Goal: Task Accomplishment & Management: Complete application form

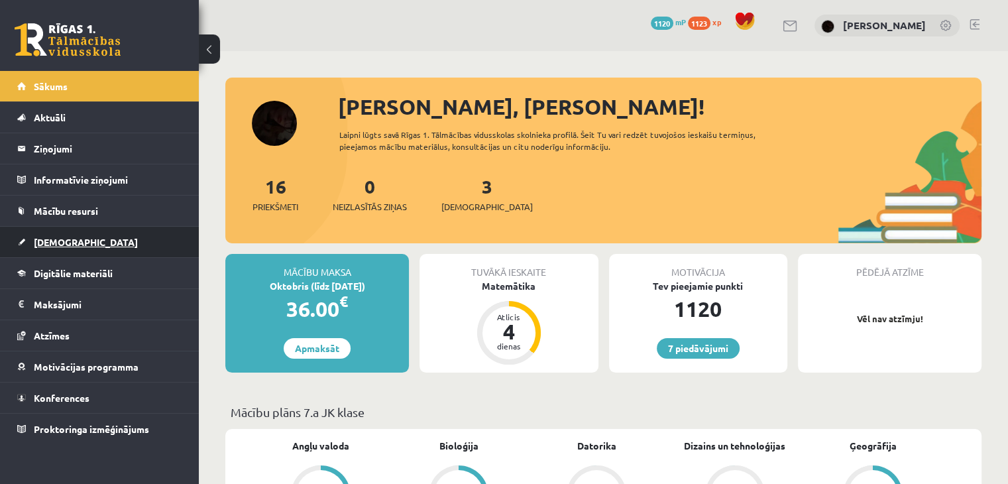
click at [72, 239] on span "[DEMOGRAPHIC_DATA]" at bounding box center [86, 242] width 104 height 12
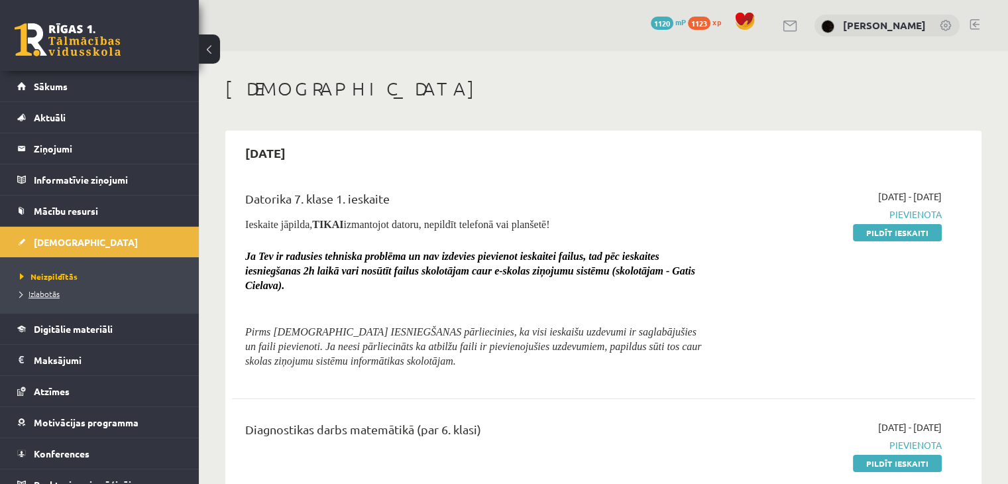
click at [54, 295] on span "Izlabotās" at bounding box center [40, 293] width 40 height 11
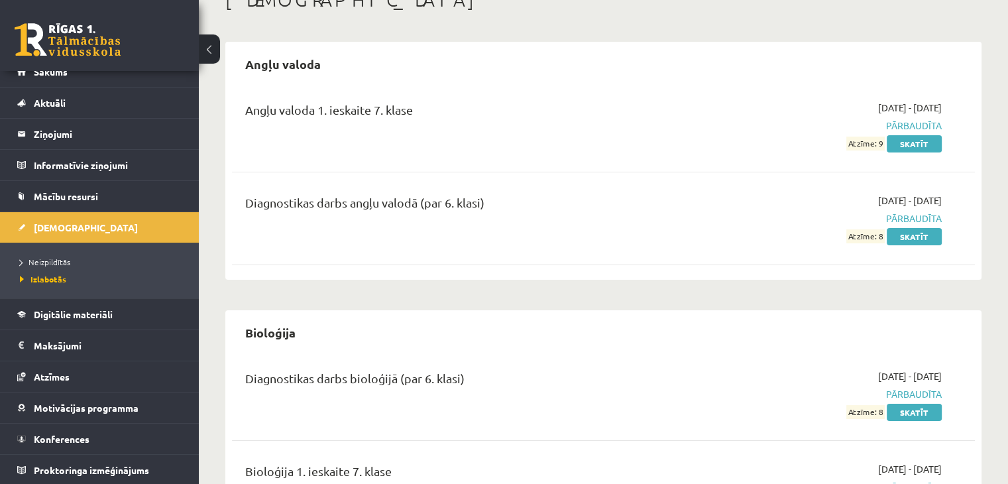
scroll to position [66, 0]
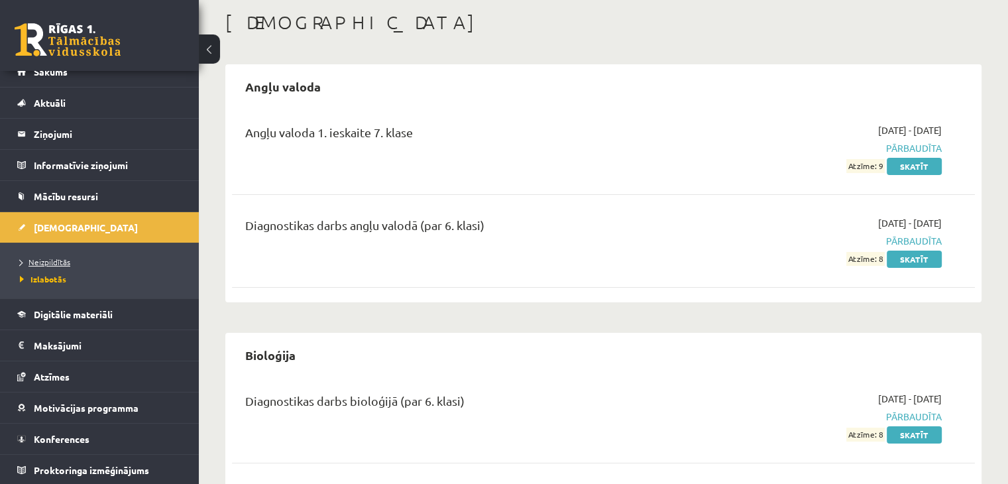
click at [50, 256] on span "Neizpildītās" at bounding box center [45, 261] width 50 height 11
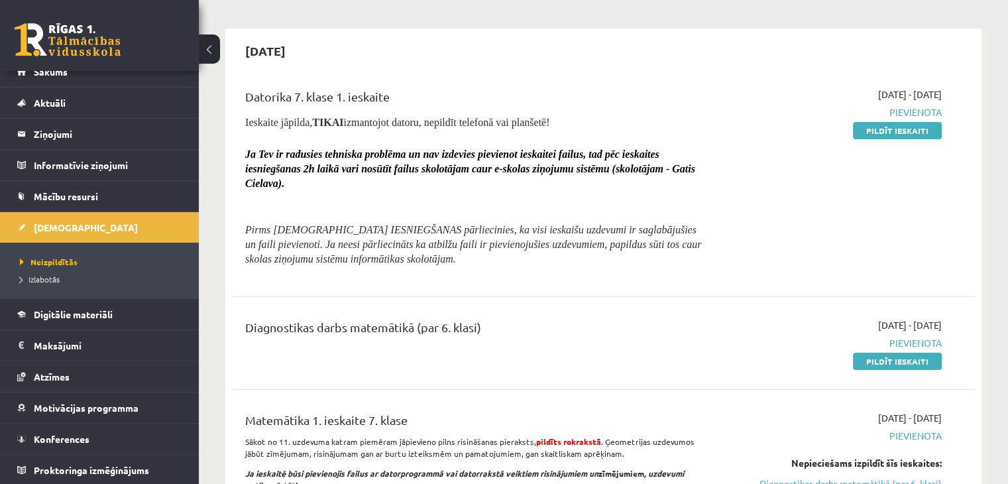
scroll to position [133, 0]
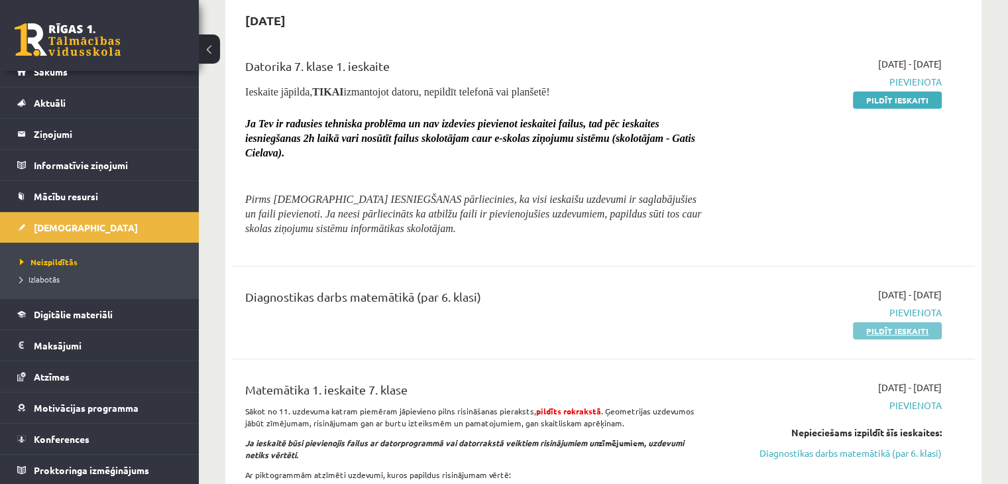
click at [892, 323] on link "Pildīt ieskaiti" at bounding box center [897, 330] width 89 height 17
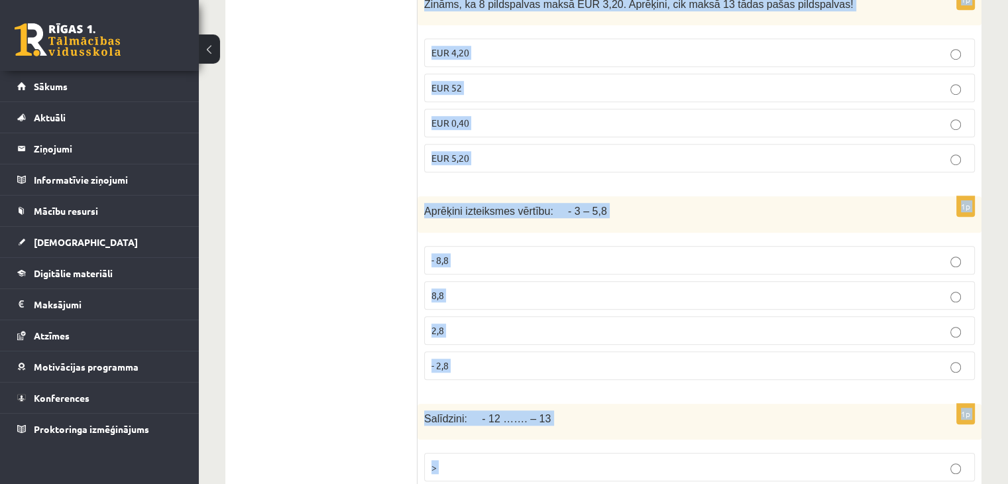
scroll to position [6071, 0]
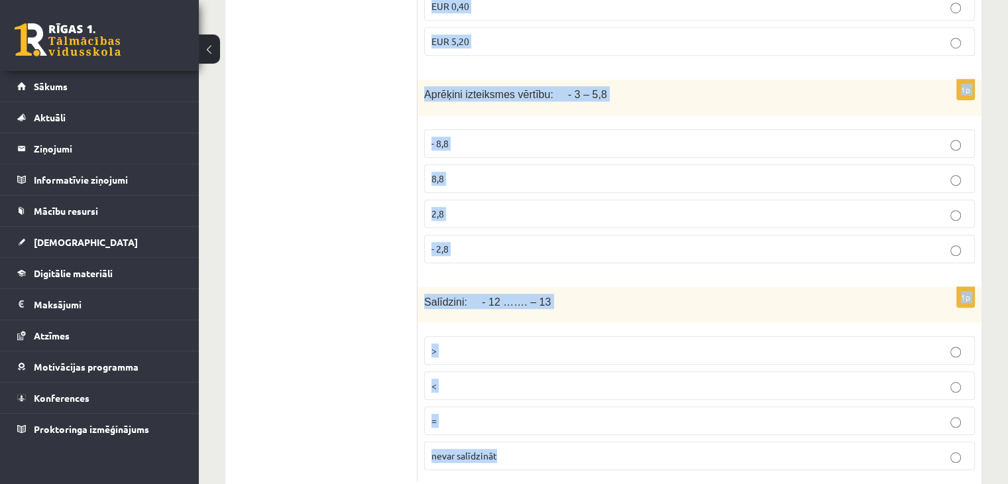
drag, startPoint x: 421, startPoint y: 260, endPoint x: 560, endPoint y: 449, distance: 234.5
copy form "Aprēķini: 6 7 6 7 6 21 6 21 2 21 2 21 3 2 7 3 2 7 1p Aprēķini izteiksmes vērtīb…"
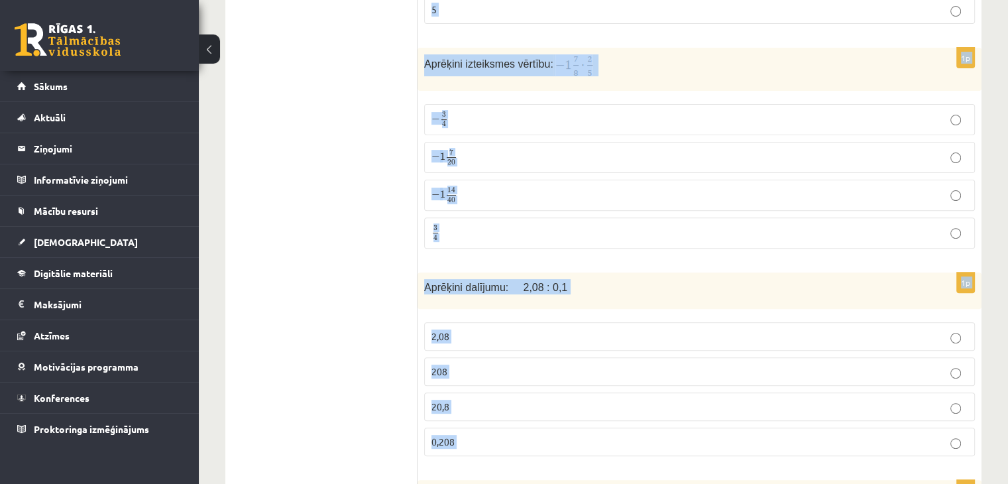
scroll to position [0, 0]
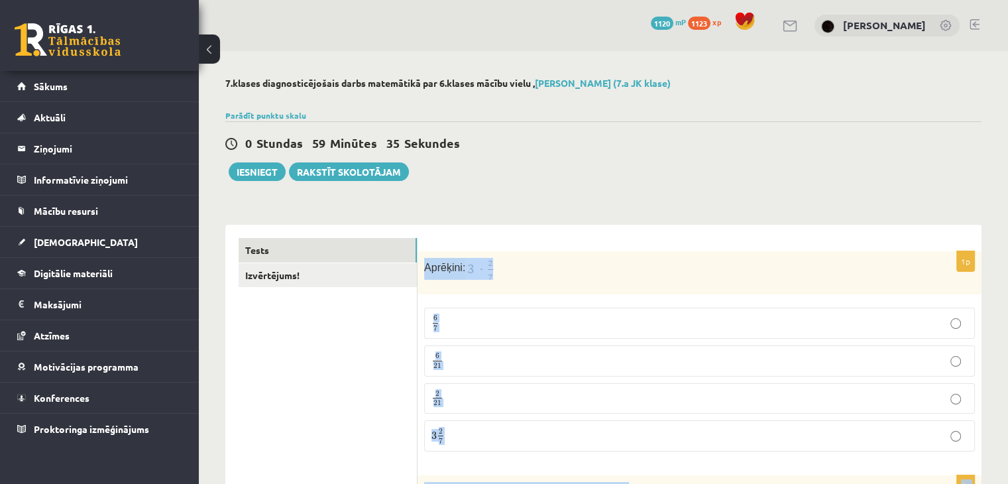
click at [486, 261] on img at bounding box center [480, 269] width 26 height 22
click at [485, 268] on img at bounding box center [480, 269] width 26 height 22
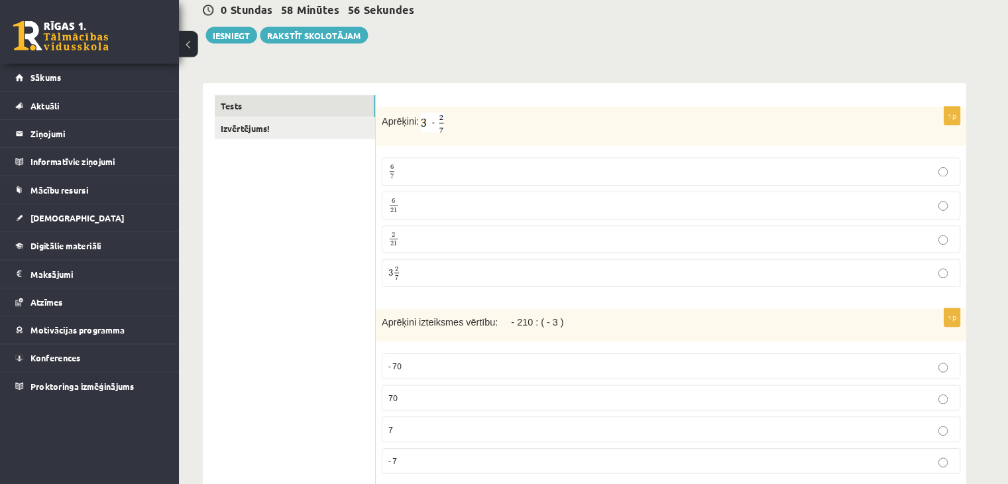
scroll to position [133, 0]
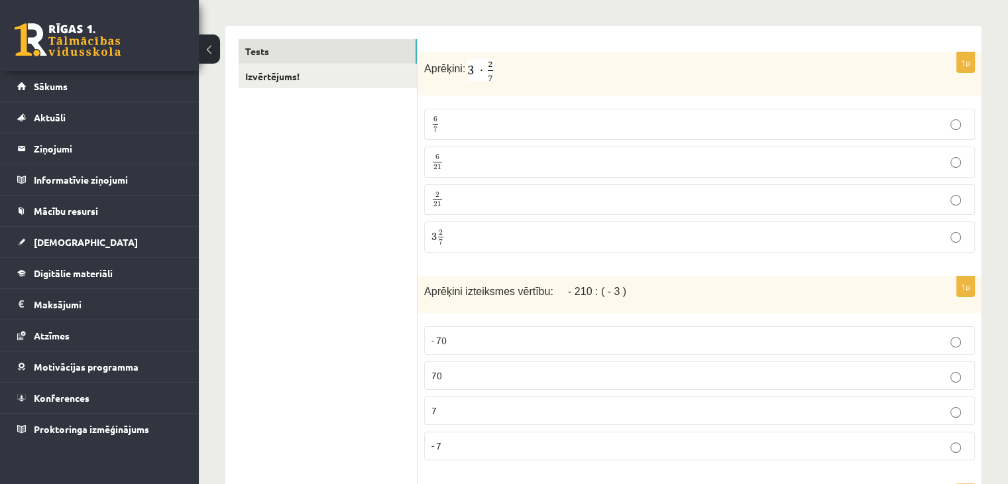
click at [448, 372] on p "70" at bounding box center [699, 375] width 536 height 14
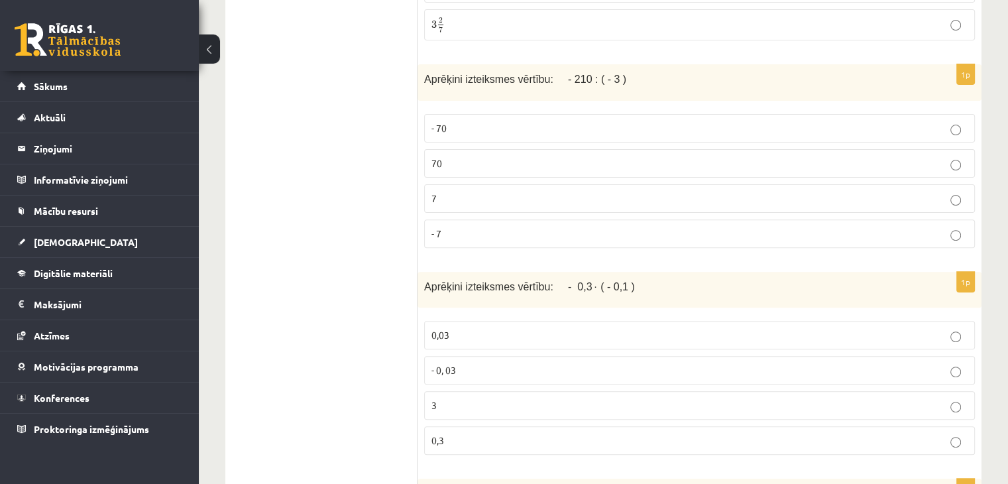
scroll to position [464, 0]
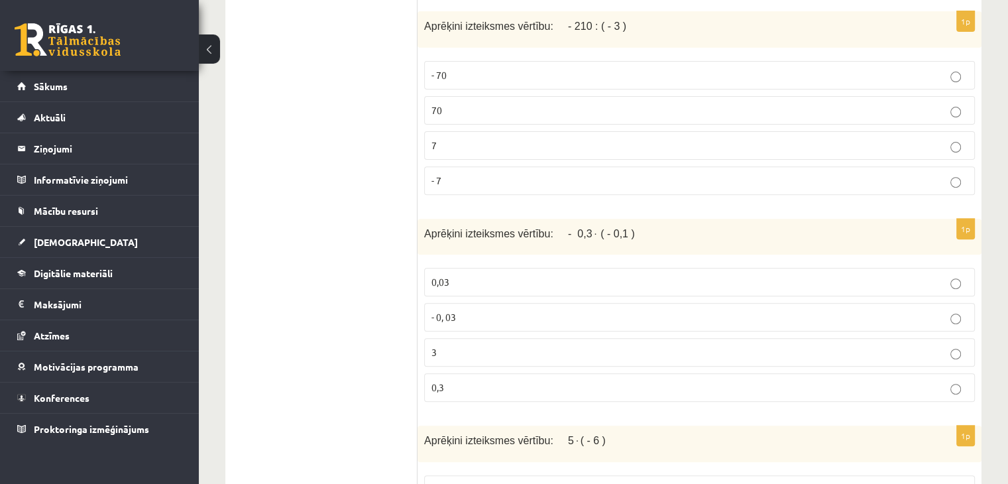
drag, startPoint x: 450, startPoint y: 319, endPoint x: 445, endPoint y: 305, distance: 14.0
click at [447, 311] on p "- 0, 03" at bounding box center [699, 317] width 536 height 14
drag, startPoint x: 445, startPoint y: 282, endPoint x: 433, endPoint y: 285, distance: 11.6
click at [443, 283] on span "0,03" at bounding box center [440, 282] width 18 height 12
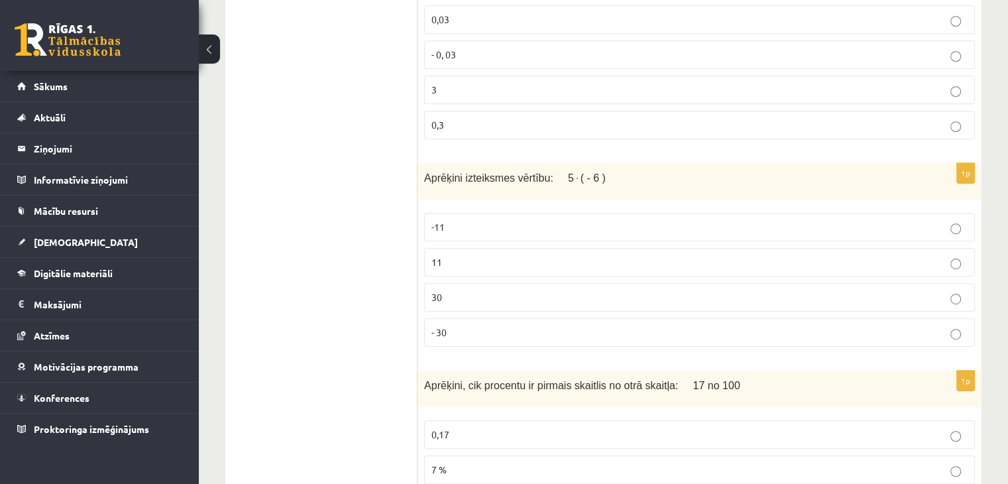
scroll to position [729, 0]
click at [437, 290] on span "30" at bounding box center [436, 294] width 11 height 12
click at [451, 329] on p "- 30" at bounding box center [699, 330] width 536 height 14
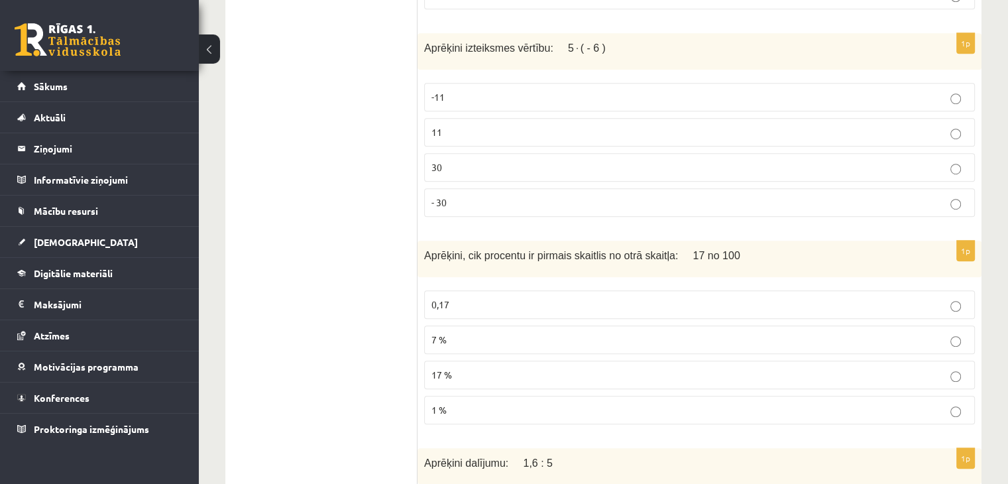
scroll to position [861, 0]
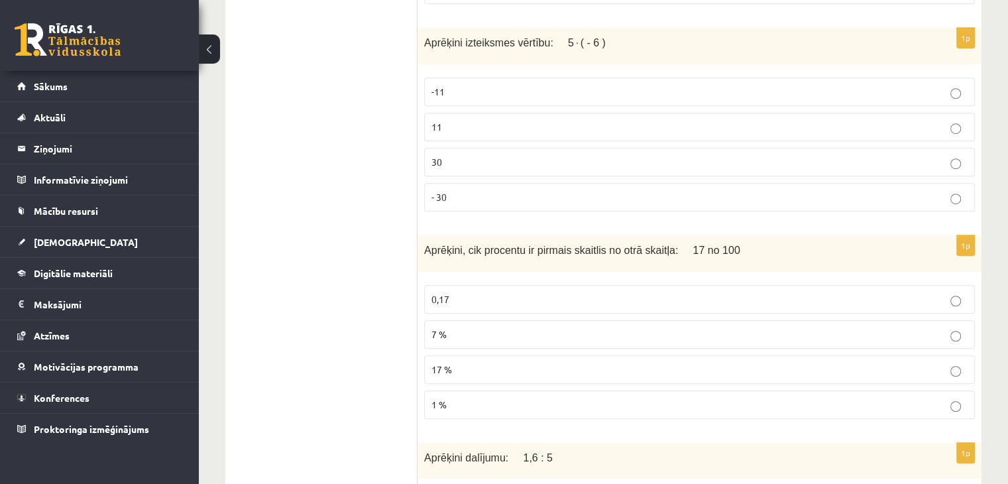
click at [453, 327] on p "7 %" at bounding box center [699, 334] width 536 height 14
click at [472, 362] on p "17 %" at bounding box center [699, 369] width 536 height 14
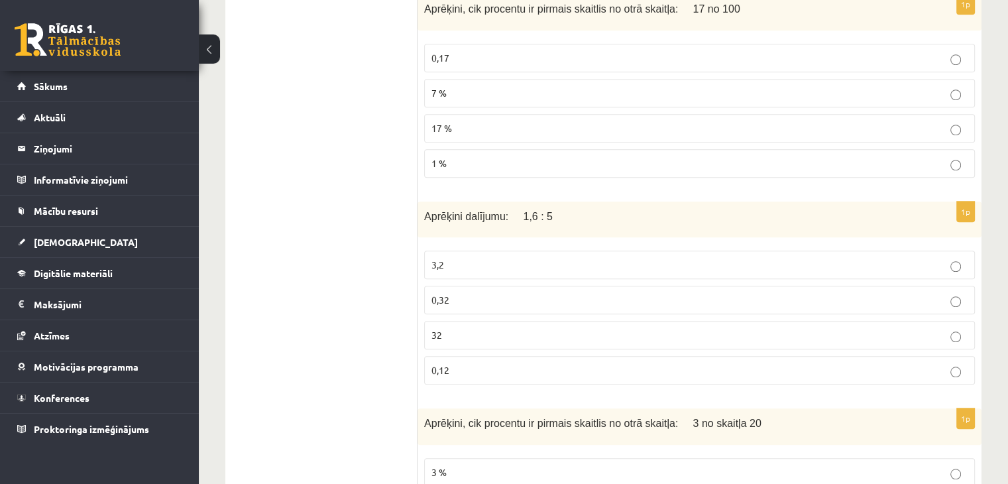
scroll to position [1126, 0]
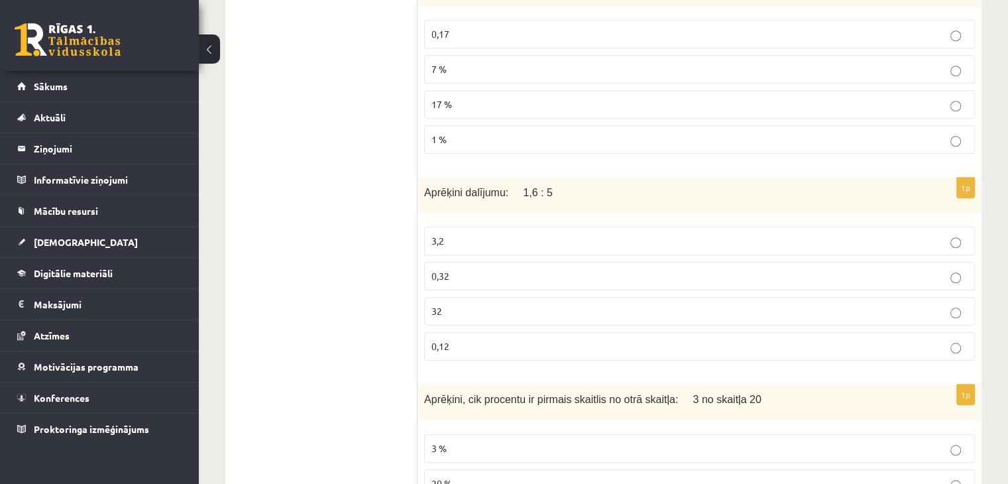
click at [478, 262] on label "0,32" at bounding box center [699, 276] width 551 height 28
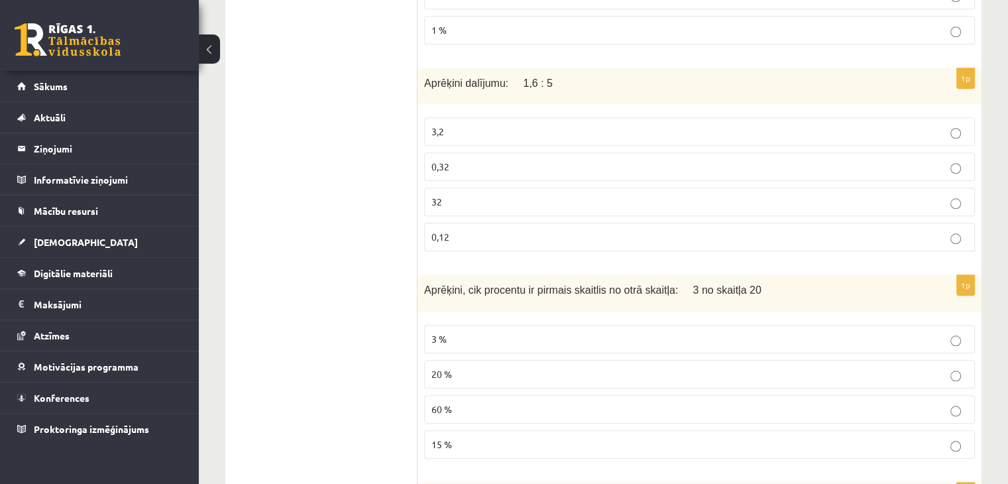
scroll to position [1325, 0]
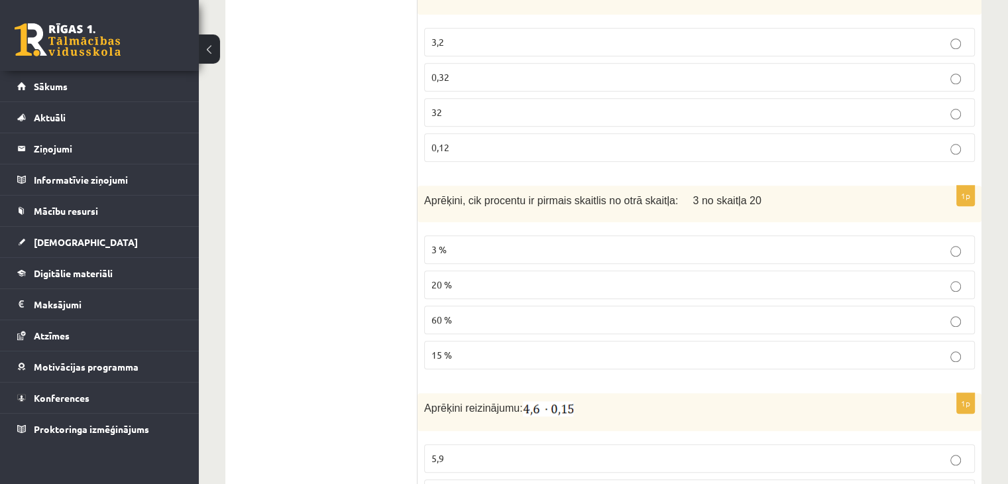
click at [445, 250] on label "3 %" at bounding box center [699, 249] width 551 height 28
click at [489, 350] on p "15 %" at bounding box center [699, 355] width 536 height 14
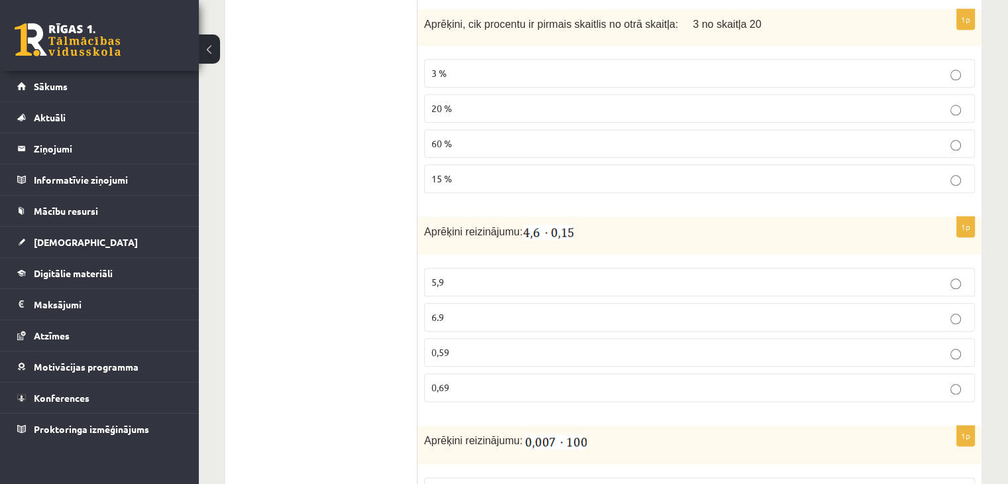
scroll to position [1524, 0]
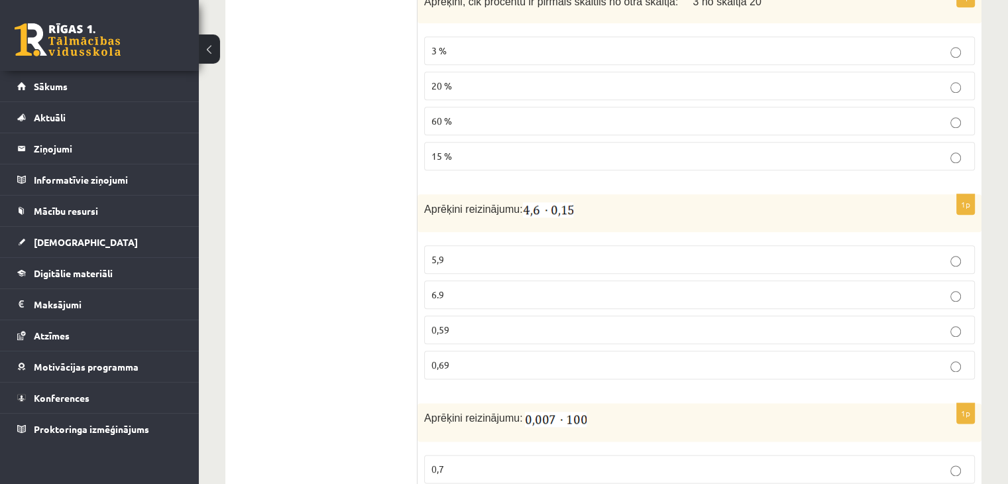
click at [437, 289] on span "6.9" at bounding box center [437, 294] width 13 height 12
click at [434, 358] on span "0,69" at bounding box center [440, 364] width 18 height 12
click at [429, 358] on label "0,69" at bounding box center [699, 364] width 551 height 28
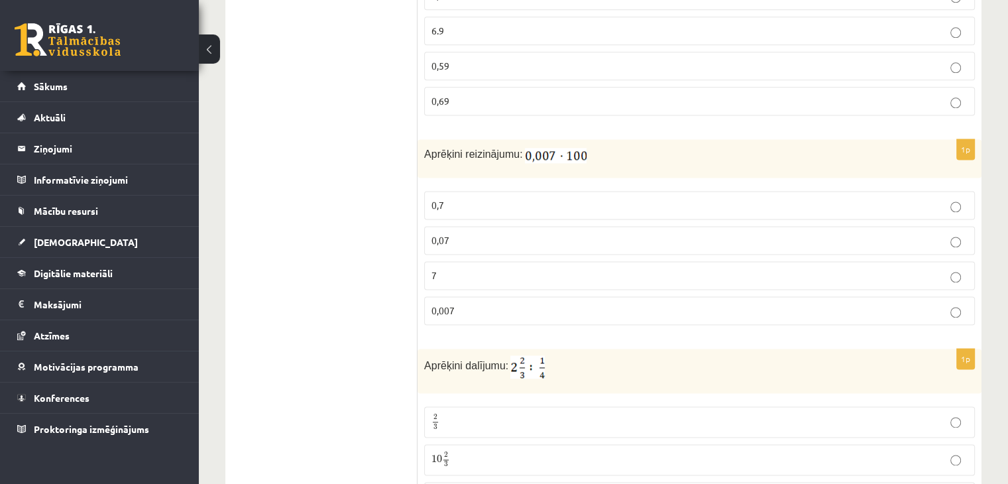
scroll to position [1789, 0]
click at [451, 197] on p "0,7" at bounding box center [699, 204] width 536 height 14
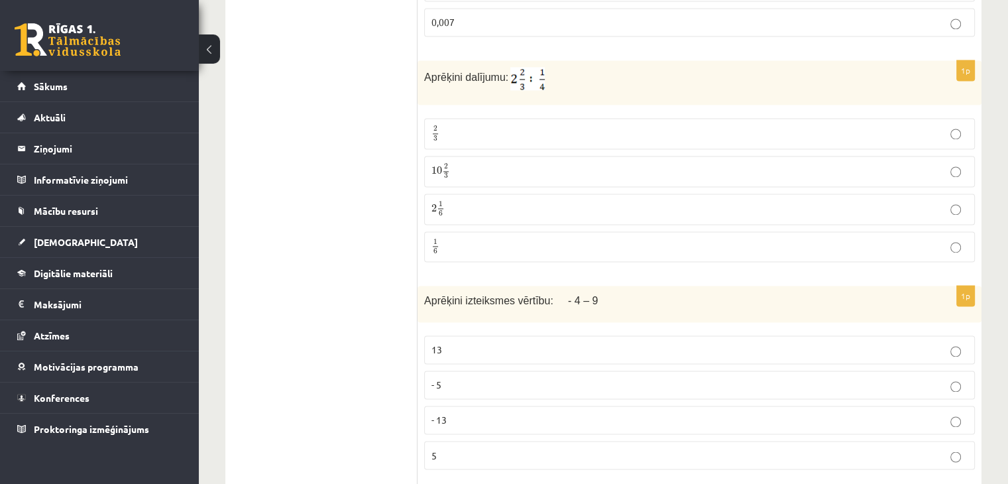
scroll to position [2054, 0]
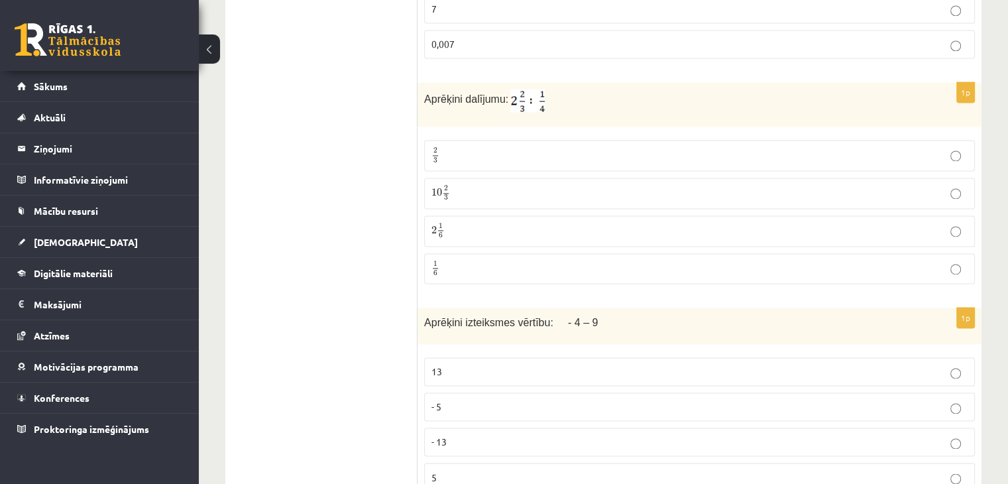
drag, startPoint x: 451, startPoint y: 195, endPoint x: 447, endPoint y: 186, distance: 9.5
click at [451, 192] on label "10 2 3 10 2 3" at bounding box center [699, 193] width 551 height 31
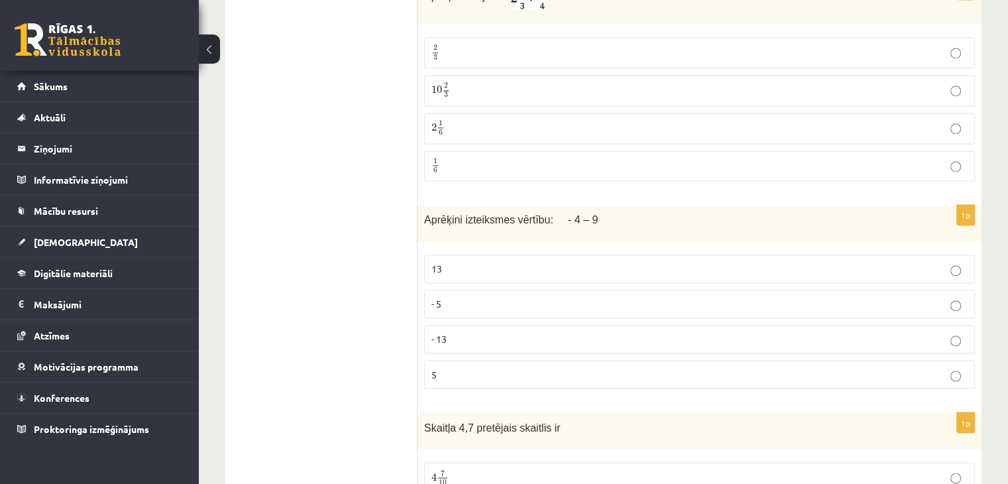
scroll to position [2186, 0]
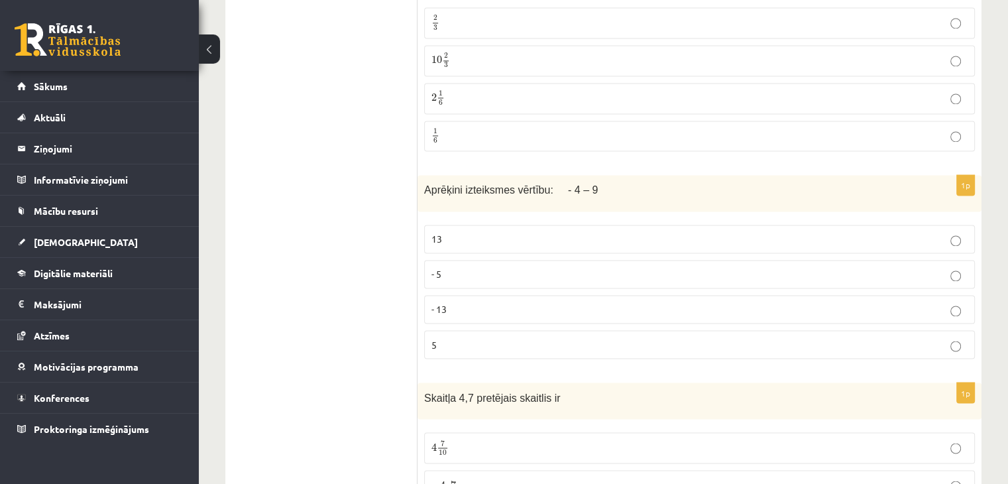
click at [480, 232] on p "13" at bounding box center [699, 239] width 536 height 14
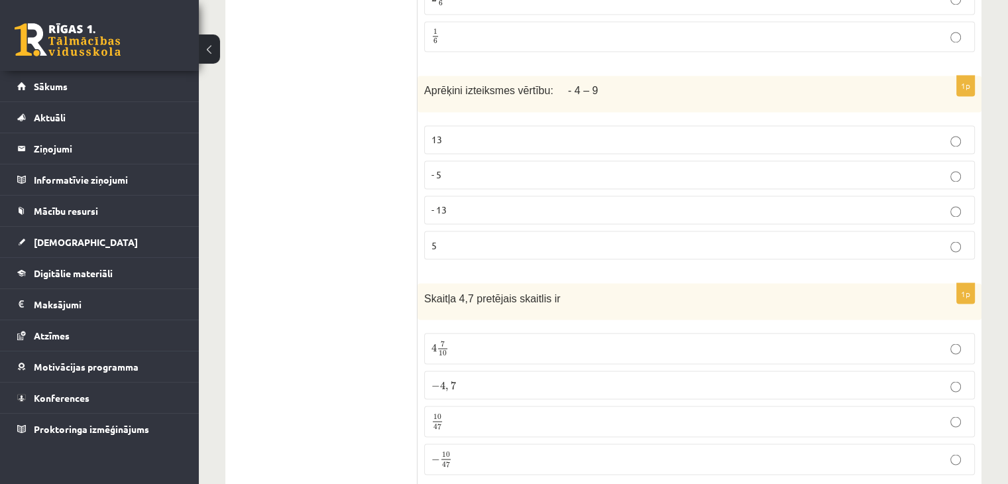
scroll to position [2319, 0]
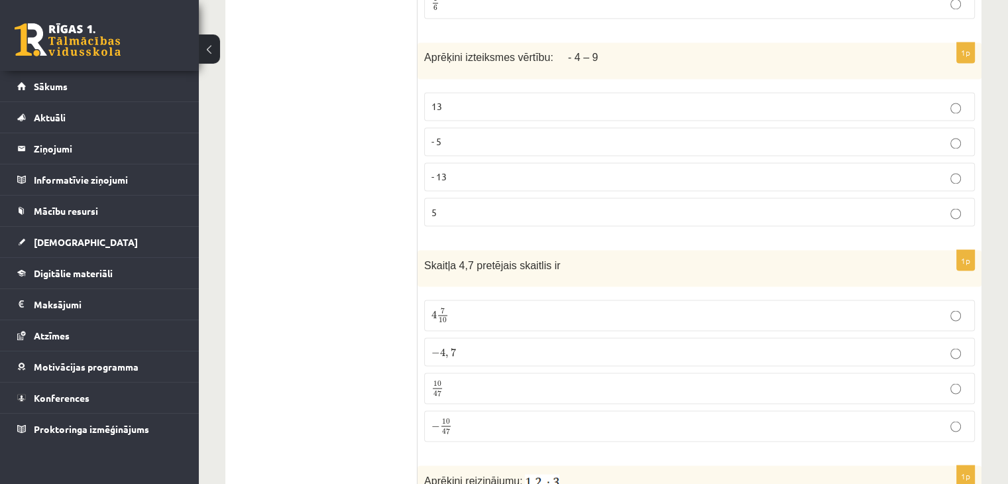
click at [443, 348] on span "4" at bounding box center [442, 352] width 5 height 8
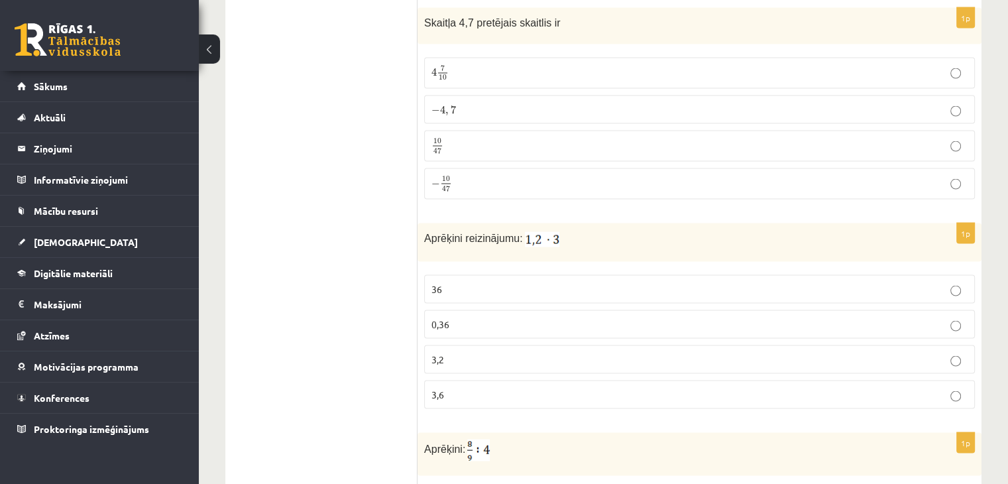
scroll to position [2584, 0]
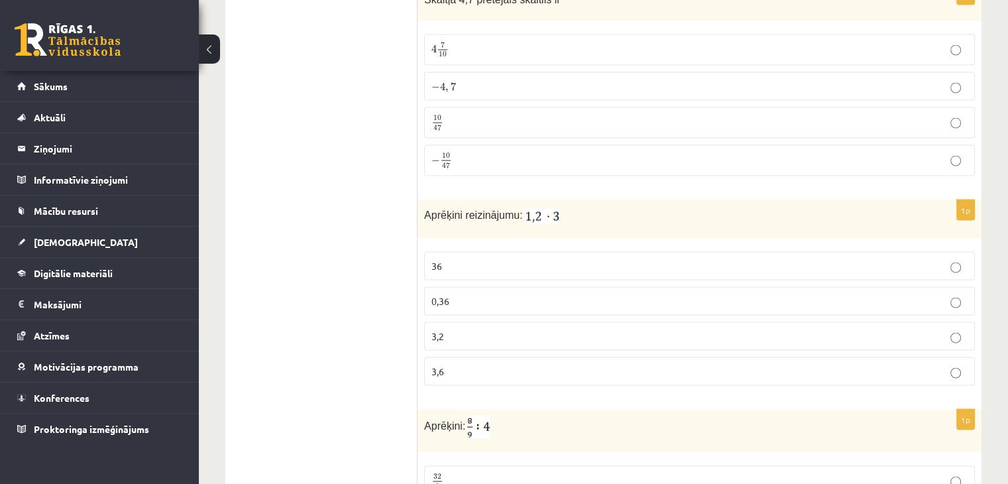
click at [452, 364] on p "3,6" at bounding box center [699, 371] width 536 height 14
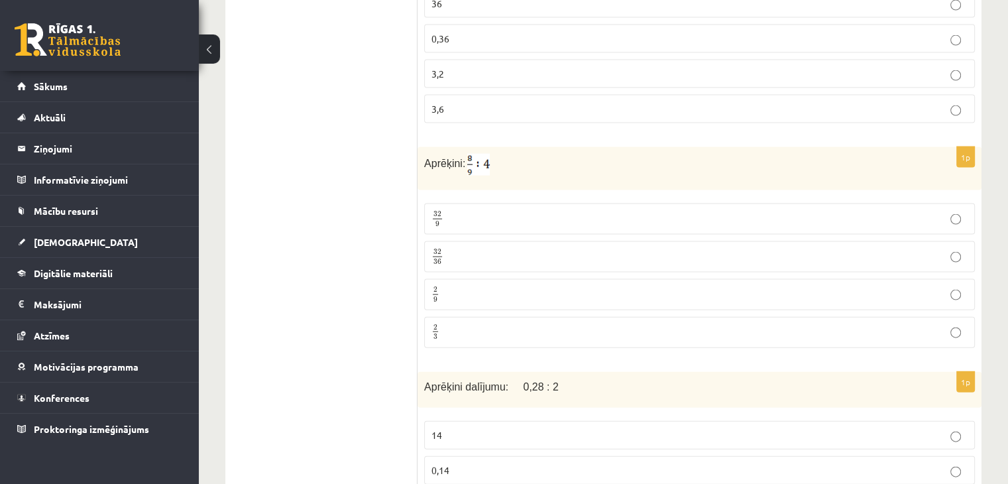
scroll to position [2849, 0]
click at [462, 284] on p "2 9 2 9" at bounding box center [699, 292] width 536 height 17
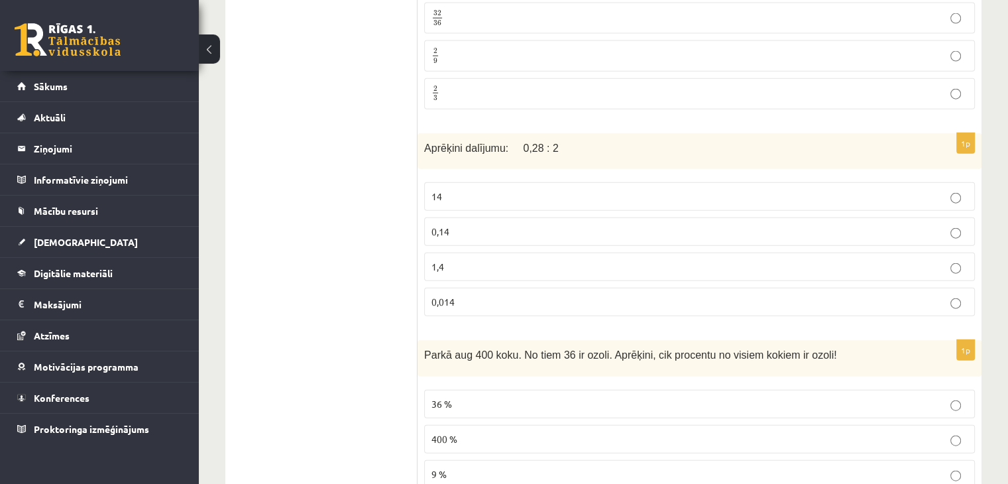
scroll to position [3114, 0]
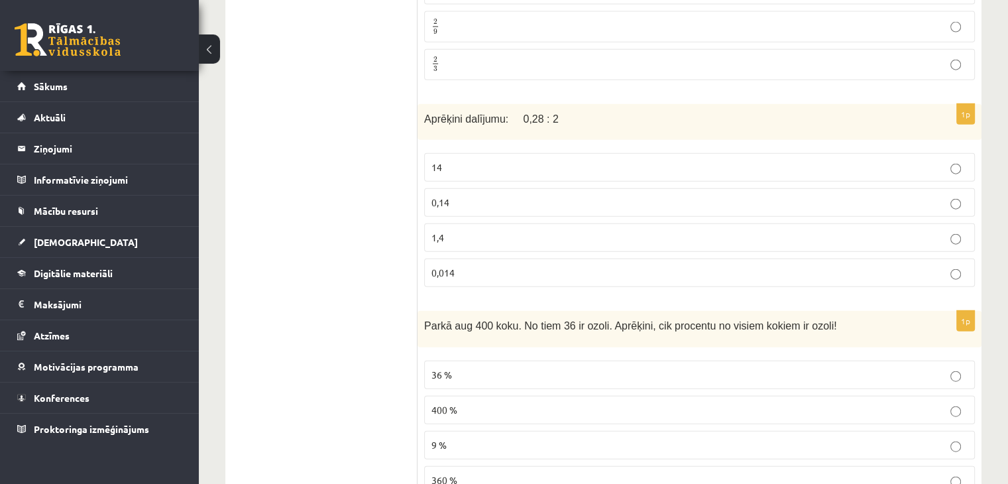
click at [461, 153] on label "14" at bounding box center [699, 167] width 551 height 28
click at [445, 196] on span "0,14" at bounding box center [440, 202] width 18 height 12
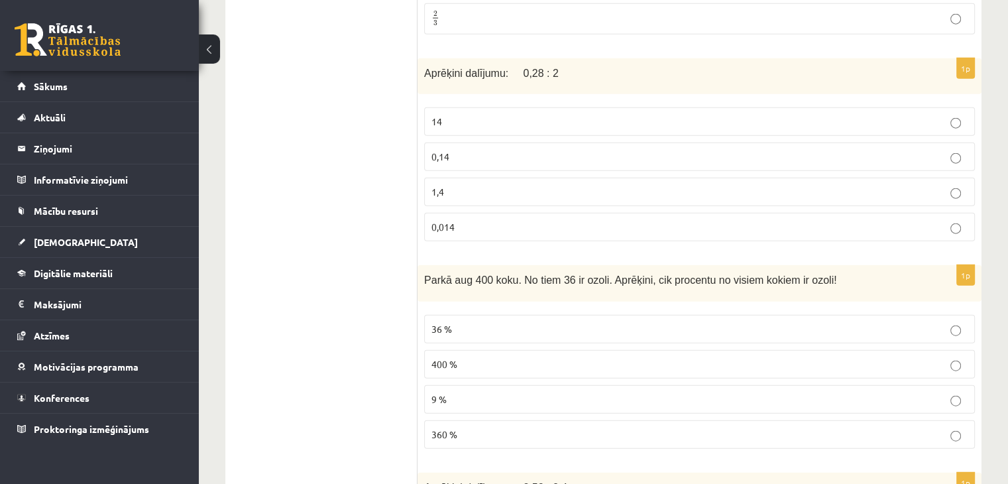
scroll to position [3180, 0]
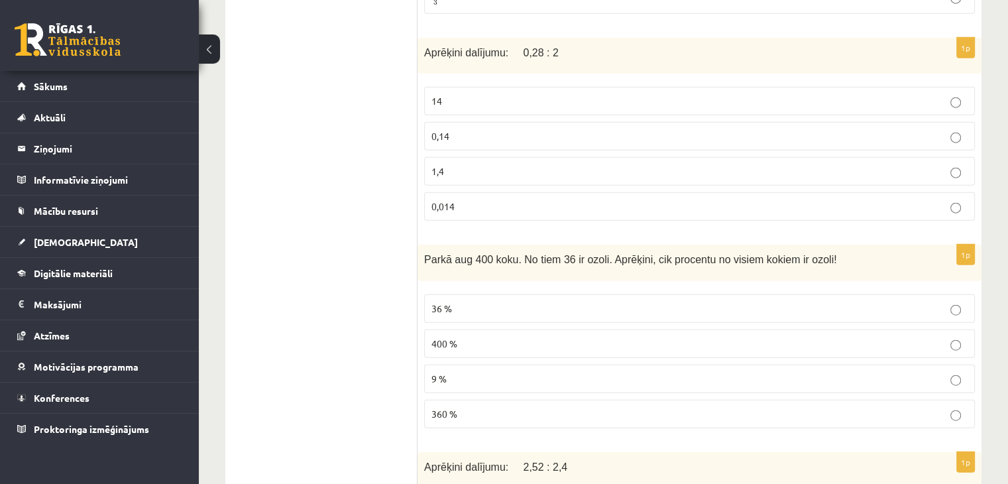
click at [437, 372] on span "9 %" at bounding box center [438, 378] width 15 height 12
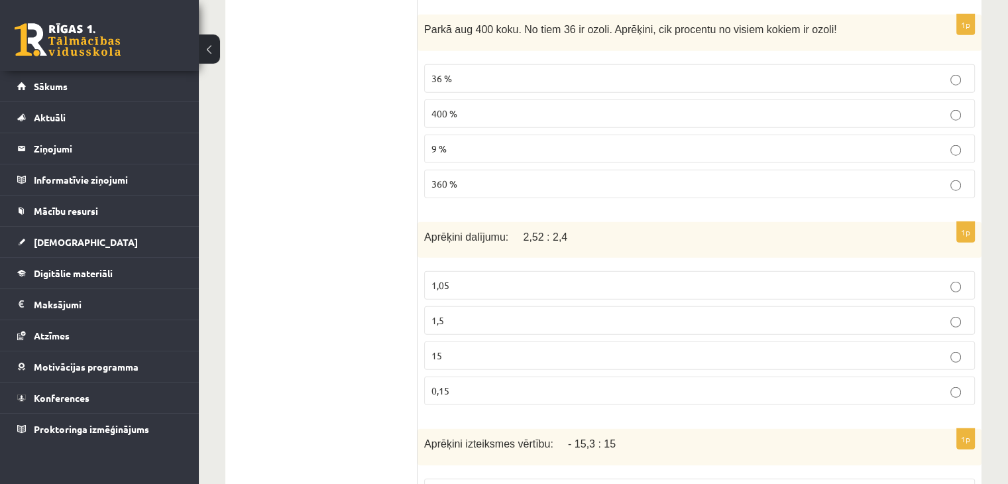
scroll to position [3445, 0]
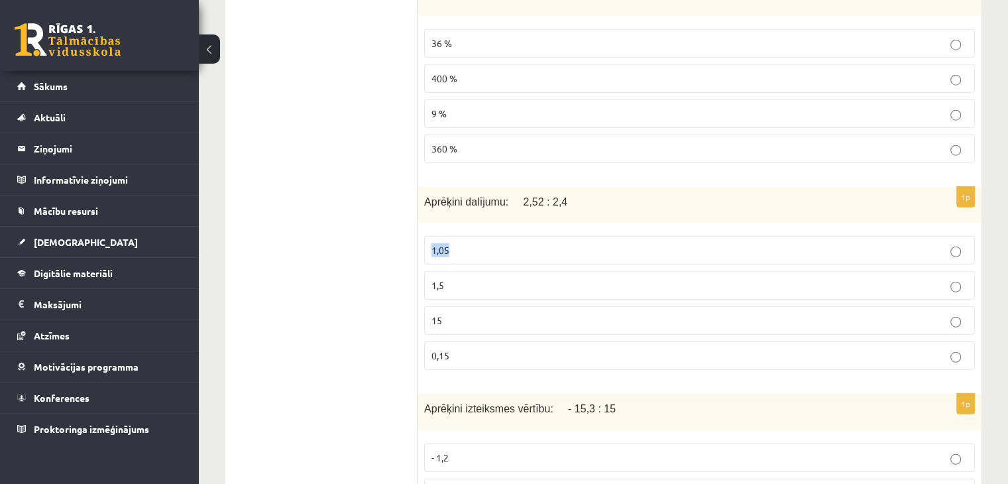
drag, startPoint x: 543, startPoint y: 184, endPoint x: 487, endPoint y: 205, distance: 60.2
click at [488, 204] on div "1p Aprēķini dalījumu: 2,52 : 2,4 1,05 1,5 15 0,15" at bounding box center [699, 284] width 564 height 194
drag, startPoint x: 508, startPoint y: 180, endPoint x: 590, endPoint y: 331, distance: 172.5
click at [590, 331] on div "1p Aprēķini dalījumu: 2,52 : 2,4 1,05 1,5 15 0,15" at bounding box center [699, 284] width 564 height 194
copy div ": 2,52 : 2,4 1,05 1,5 15 0,15"
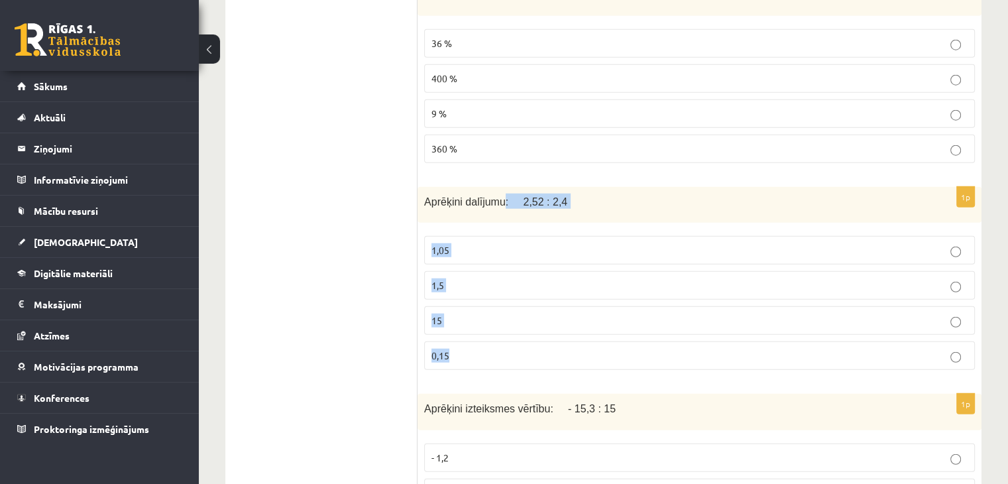
click at [428, 271] on label "1,5" at bounding box center [699, 285] width 551 height 28
click at [429, 236] on label "1,05" at bounding box center [699, 250] width 551 height 28
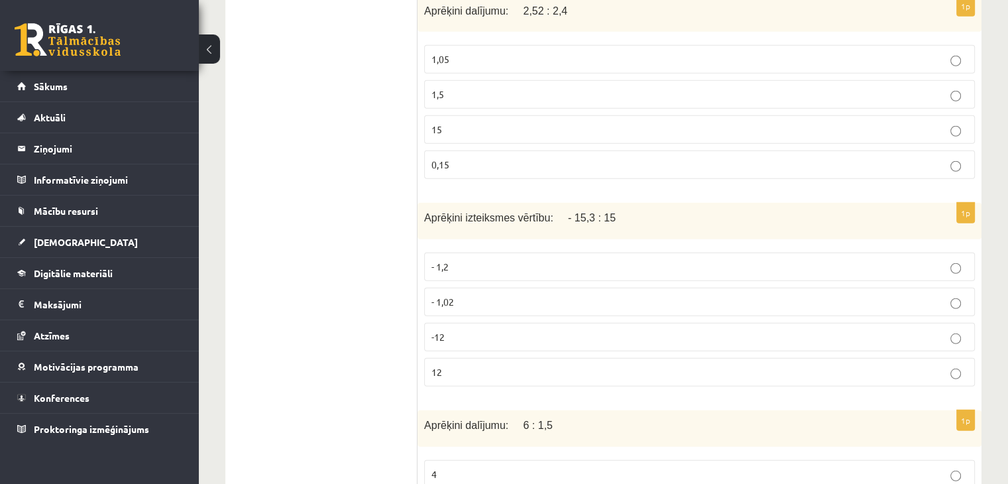
scroll to position [3644, 0]
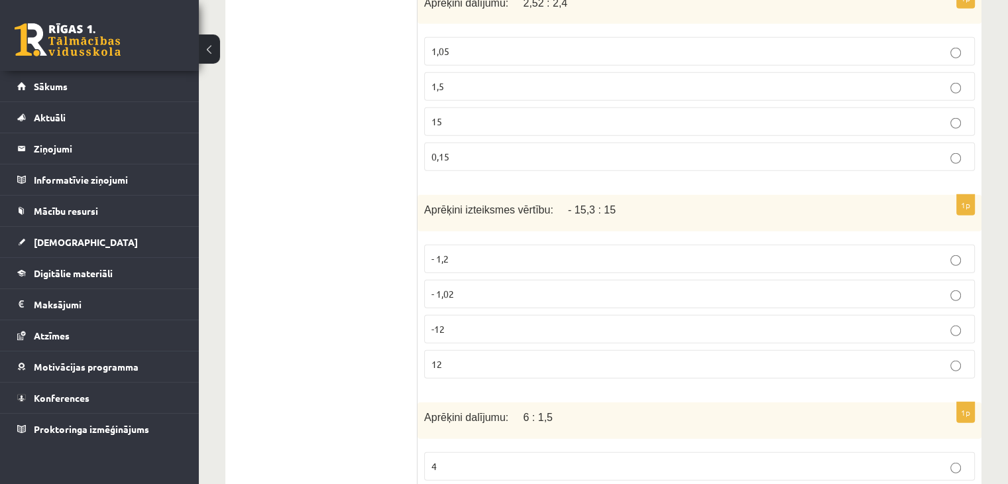
drag, startPoint x: 411, startPoint y: 160, endPoint x: 421, endPoint y: 217, distance: 58.6
click at [422, 195] on div "Aprēķini izteiksmes vērtību: - 15,3 : 15" at bounding box center [699, 213] width 564 height 36
drag, startPoint x: 416, startPoint y: 184, endPoint x: 537, endPoint y: 295, distance: 164.6
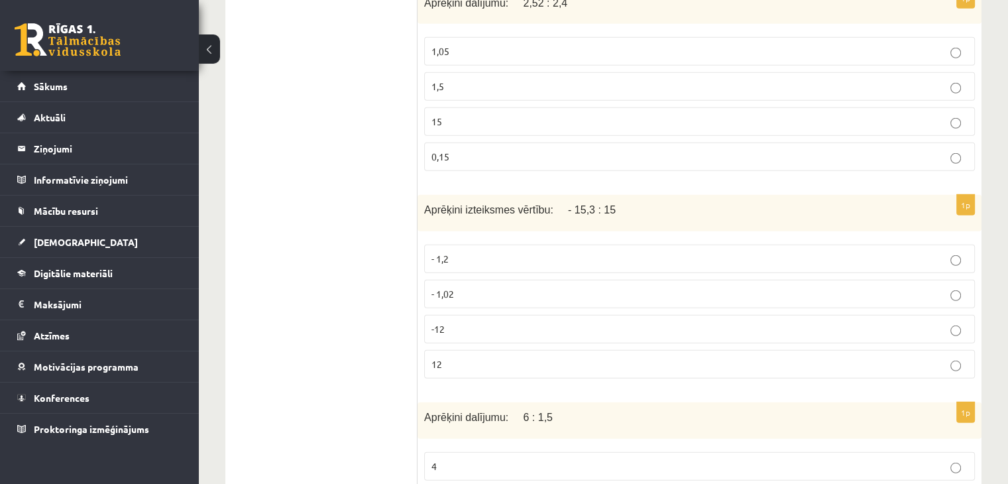
drag, startPoint x: 425, startPoint y: 189, endPoint x: 511, endPoint y: 337, distance: 171.9
click at [511, 337] on div "1p Aprēķini izteiksmes vērtību: - 15,3 : 15 - 1,2 - 1,02 -12 12" at bounding box center [699, 292] width 564 height 194
copy div "Aprēķini izteiksmes vērtību: - 15,3 : 15 - 1,2 - 1,02 -12 12"
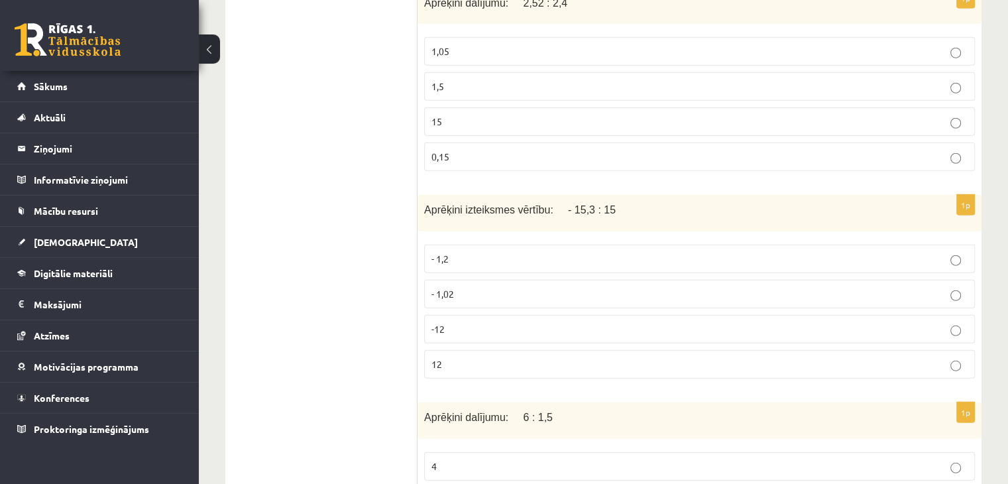
click at [441, 280] on label "- 1,02" at bounding box center [699, 294] width 551 height 28
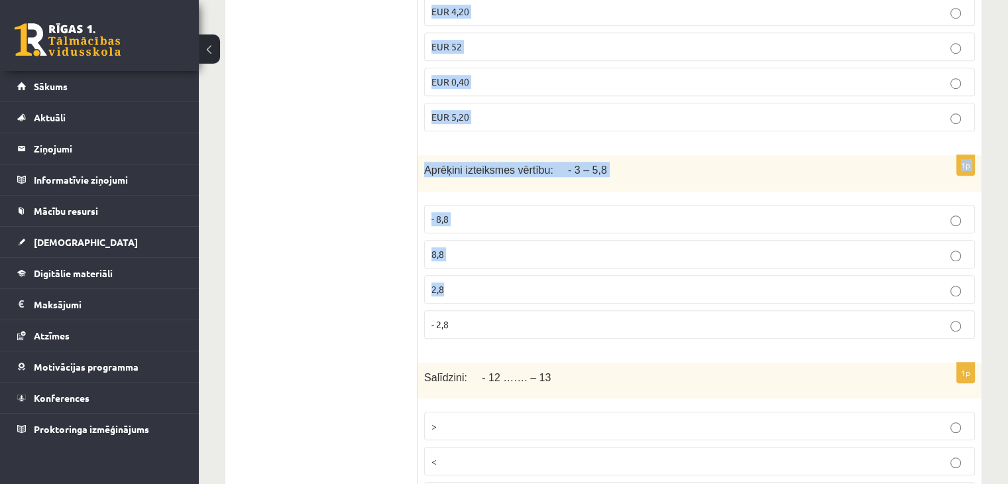
scroll to position [6071, 0]
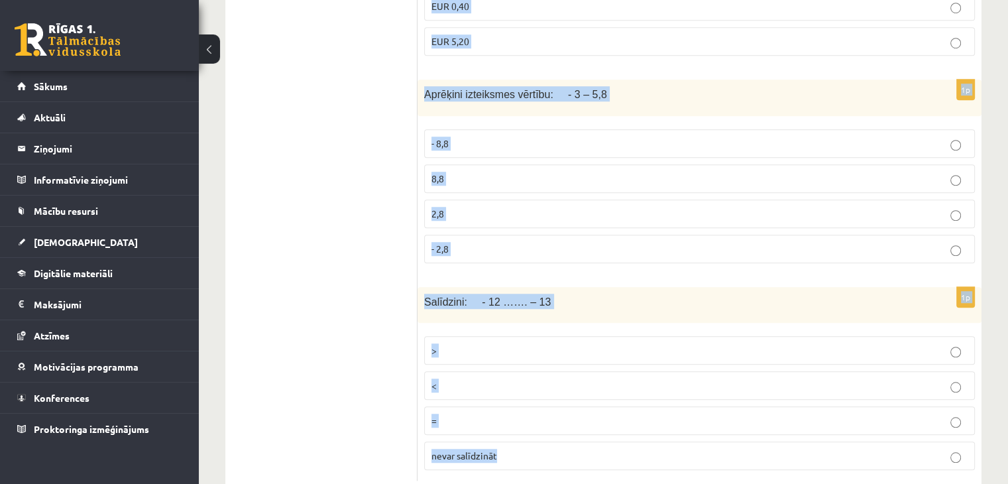
drag, startPoint x: 428, startPoint y: 177, endPoint x: 543, endPoint y: 423, distance: 271.8
copy form "Aprēķini dalījumu: 2,08 : 0,1 2,08 208 20,8 0,208 1p Zināms, ka 8 pildspalvas m…"
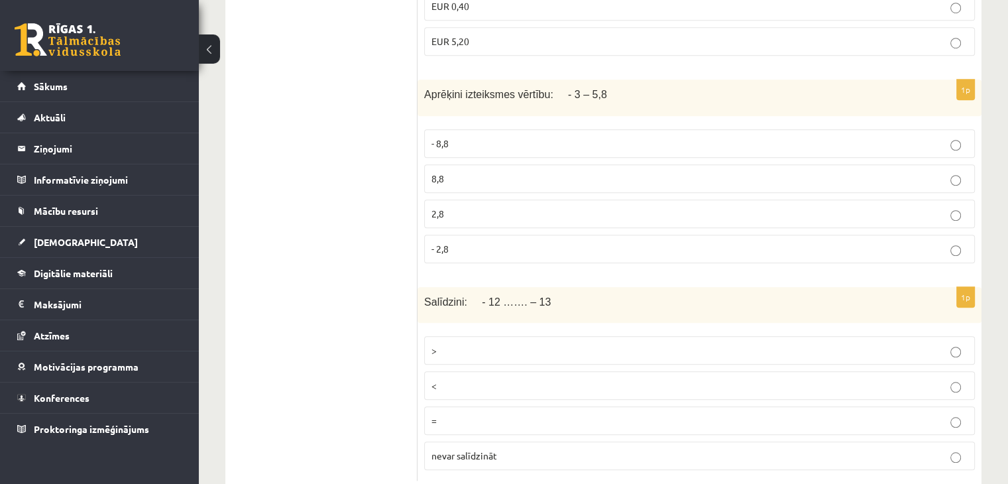
click at [454, 343] on p ">" at bounding box center [699, 350] width 536 height 14
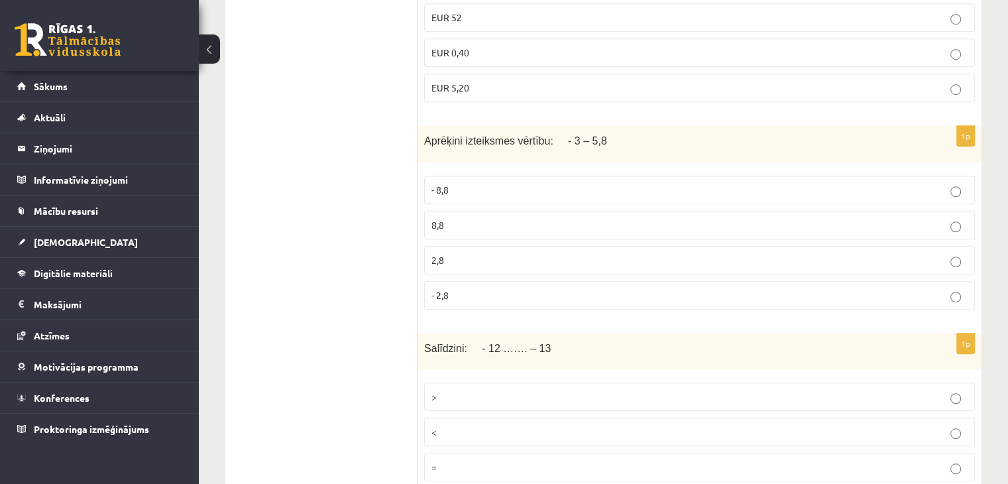
scroll to position [6005, 0]
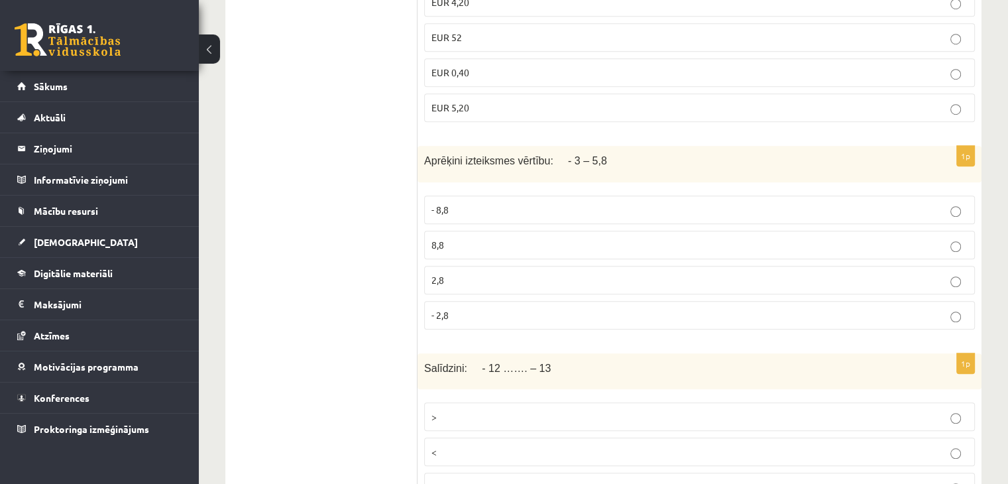
click at [438, 203] on span "- 8,8" at bounding box center [439, 209] width 17 height 12
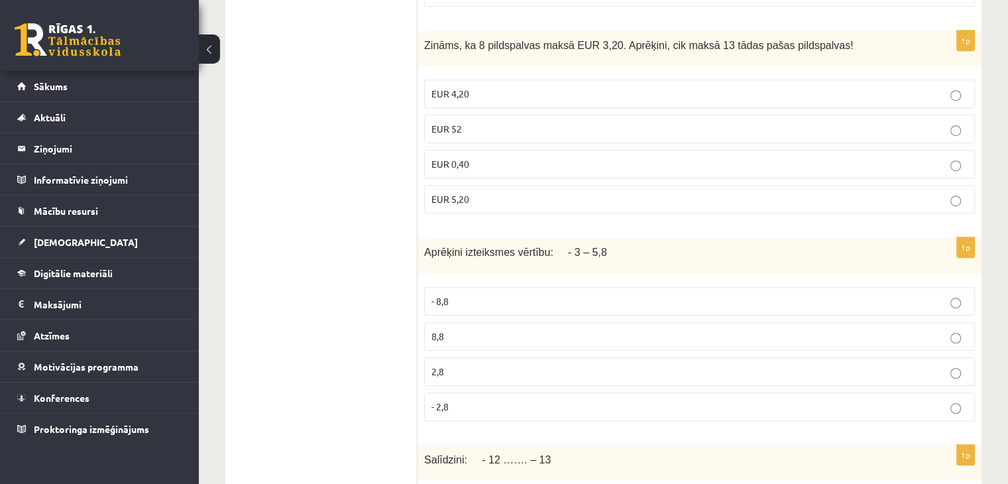
scroll to position [5806, 0]
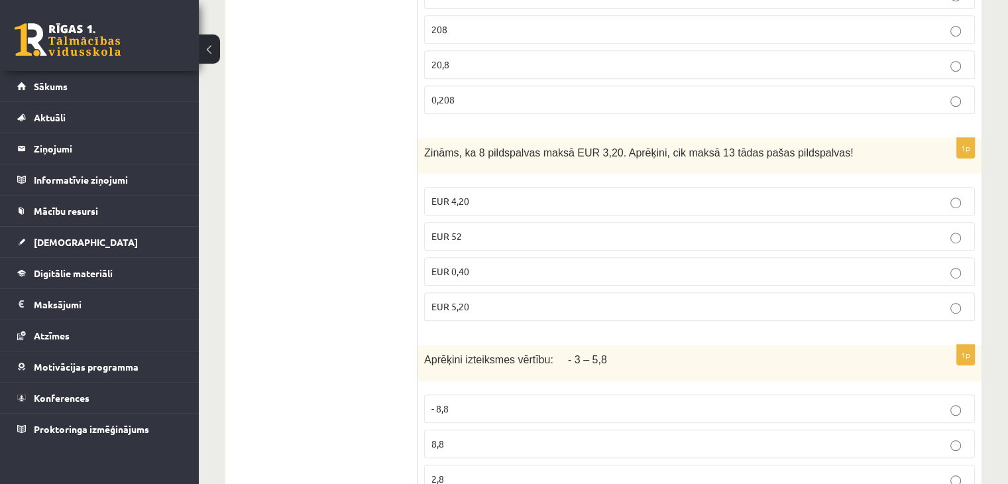
click at [466, 300] on span "EUR 5,20" at bounding box center [450, 306] width 38 height 12
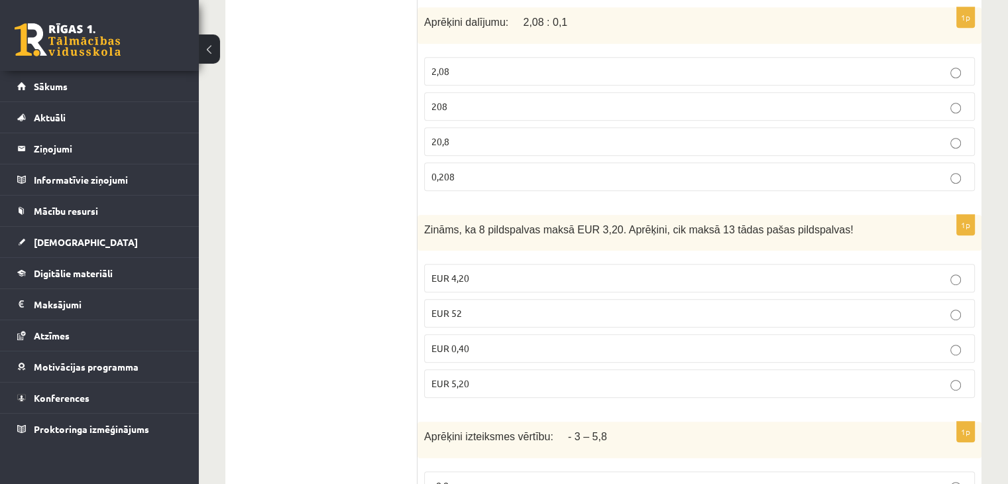
scroll to position [5607, 0]
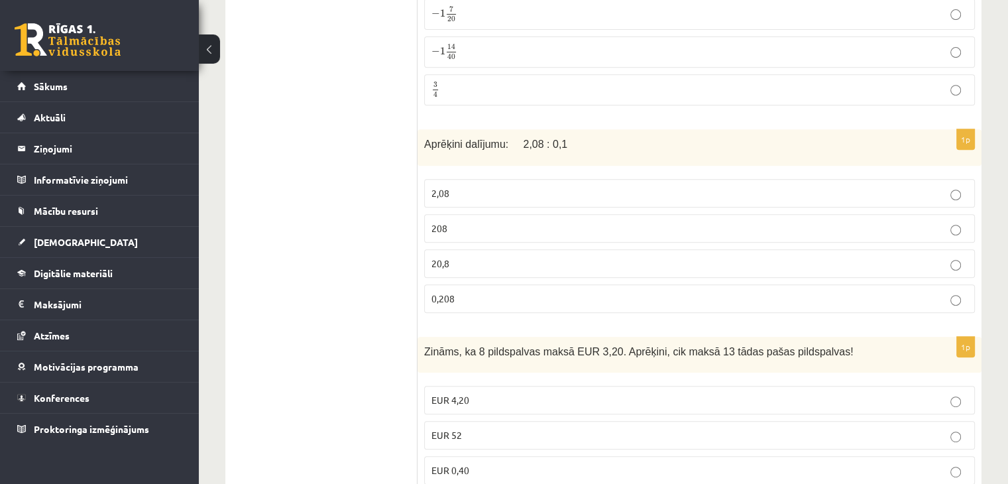
click at [453, 256] on p "20,8" at bounding box center [699, 263] width 536 height 14
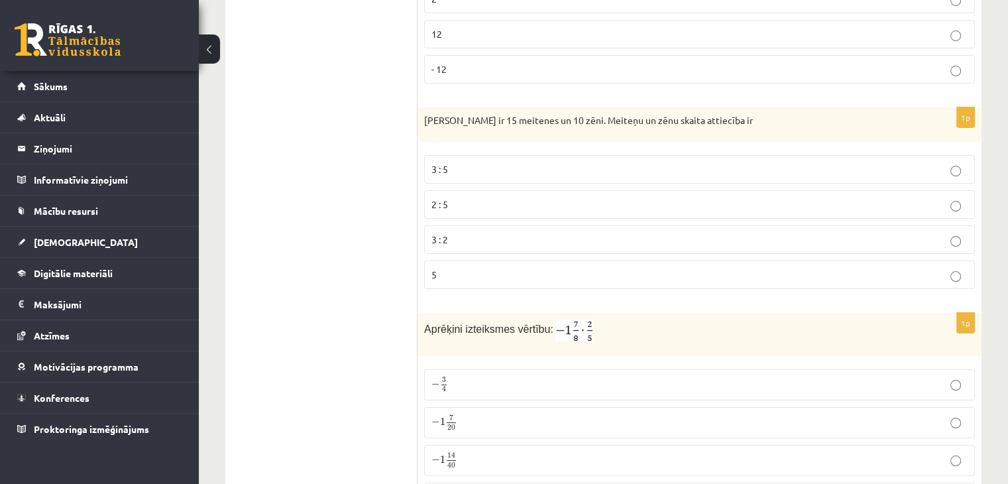
scroll to position [5276, 0]
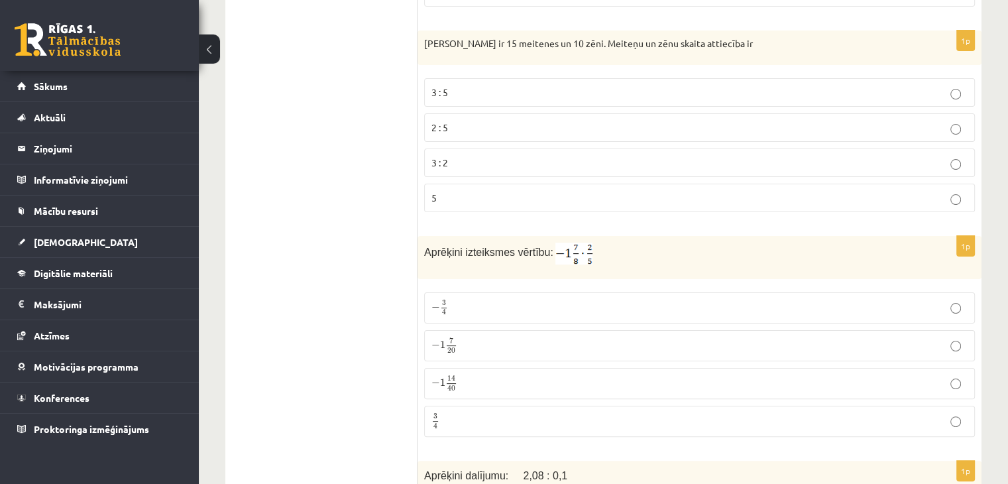
click at [429, 368] on label "− 1 14 40 − 1 14 40" at bounding box center [699, 383] width 551 height 31
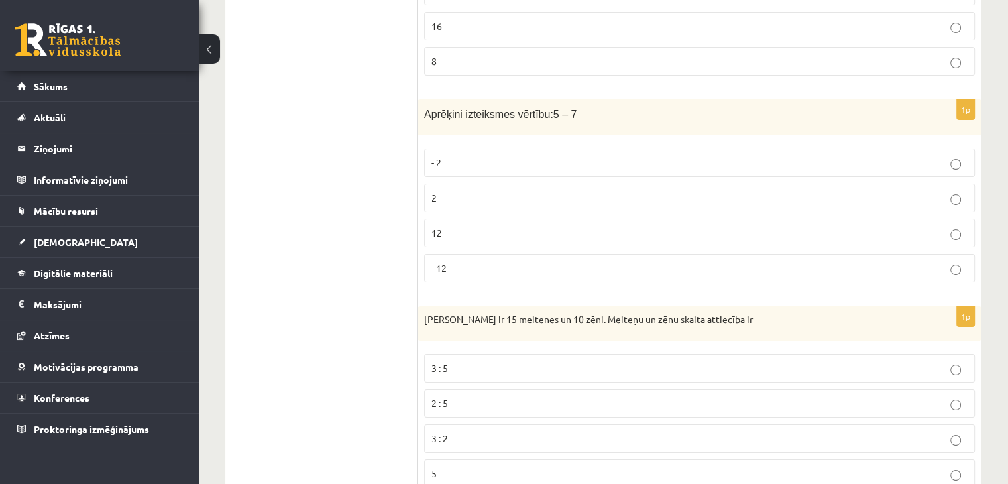
scroll to position [4746, 0]
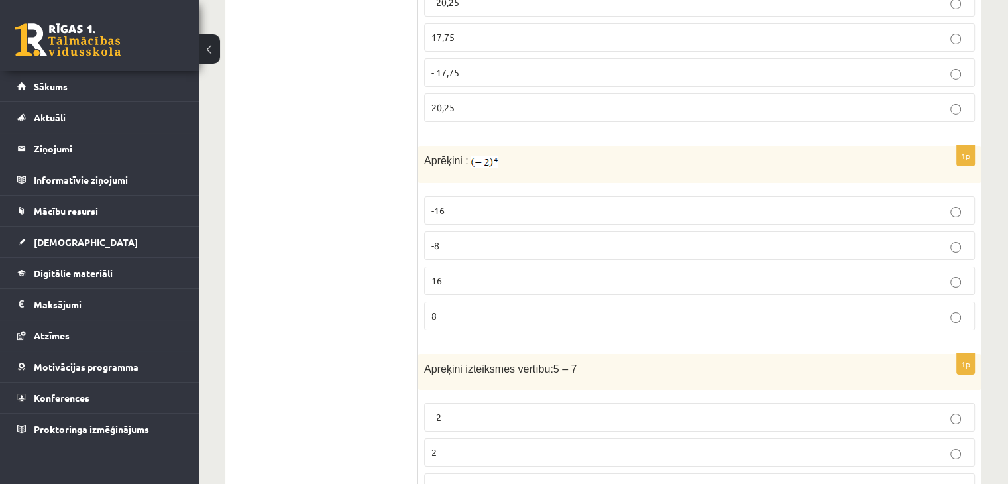
drag, startPoint x: 410, startPoint y: 319, endPoint x: 445, endPoint y: 343, distance: 42.4
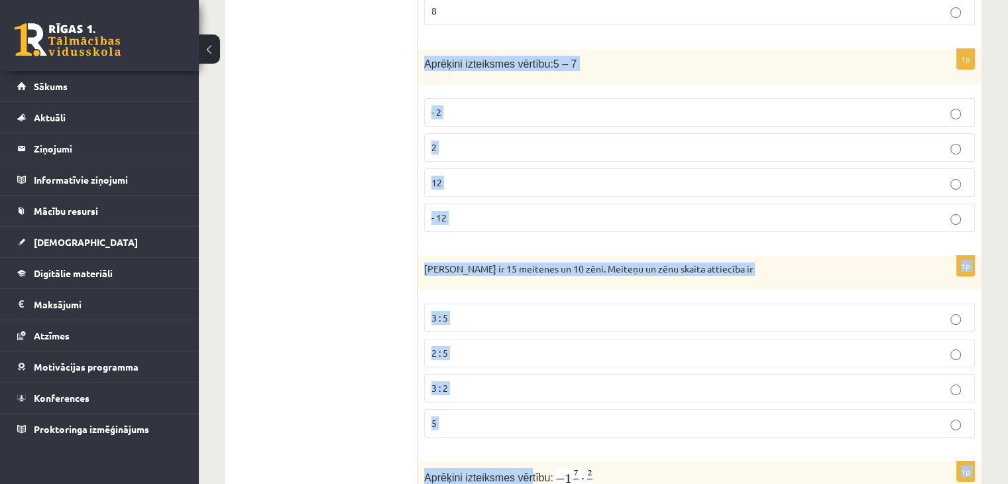
scroll to position [5144, 0]
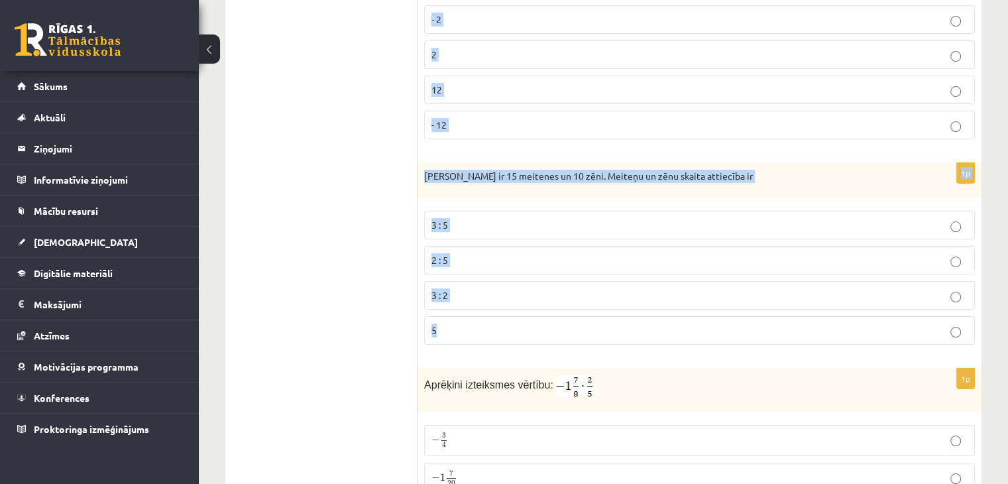
drag, startPoint x: 427, startPoint y: 334, endPoint x: 528, endPoint y: 299, distance: 107.3
copy form "Aprēķini izteiksmes vērtību: 5 – 7 - 2 2 12 - 12 1p Klasē ir 15 meitenes un 10 …"
click at [428, 246] on label "2 : 5" at bounding box center [699, 260] width 551 height 28
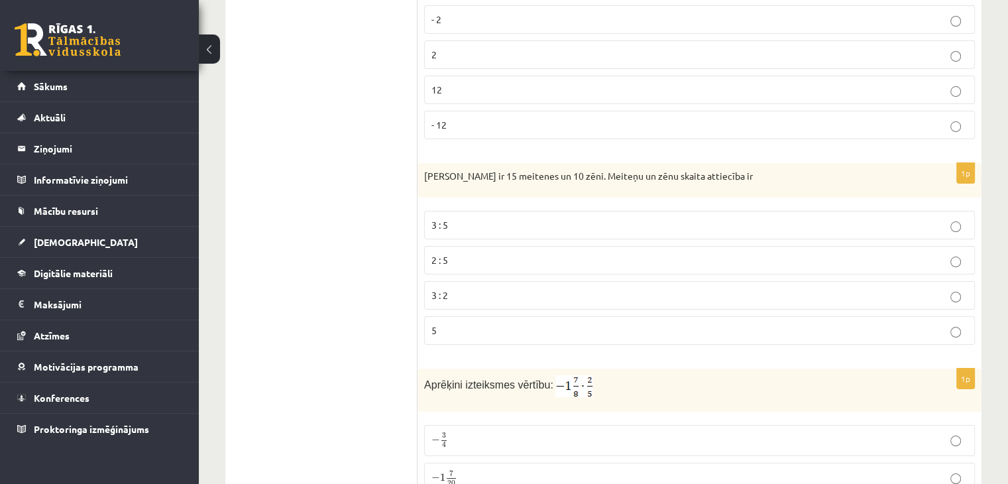
click at [453, 288] on p "3 : 2" at bounding box center [699, 295] width 536 height 14
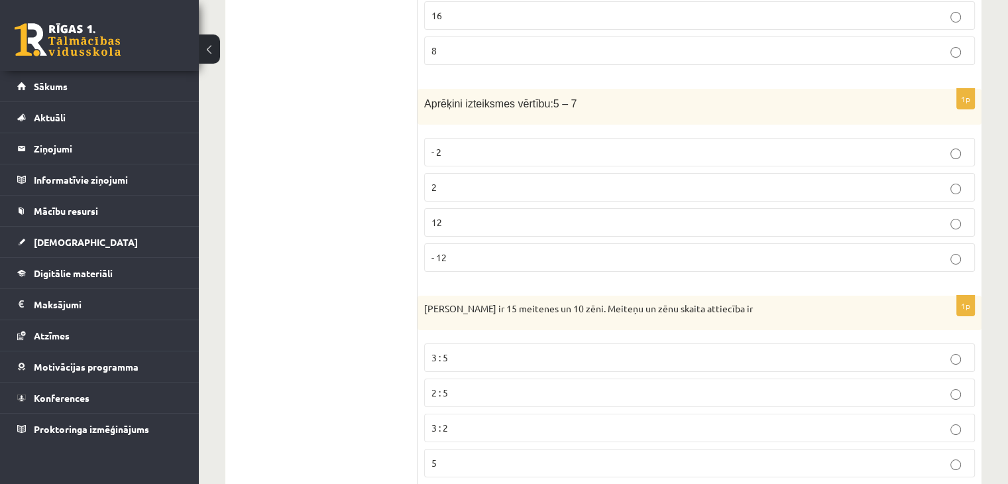
click at [445, 173] on label "2" at bounding box center [699, 187] width 551 height 28
click at [466, 145] on p "- 2" at bounding box center [699, 152] width 536 height 14
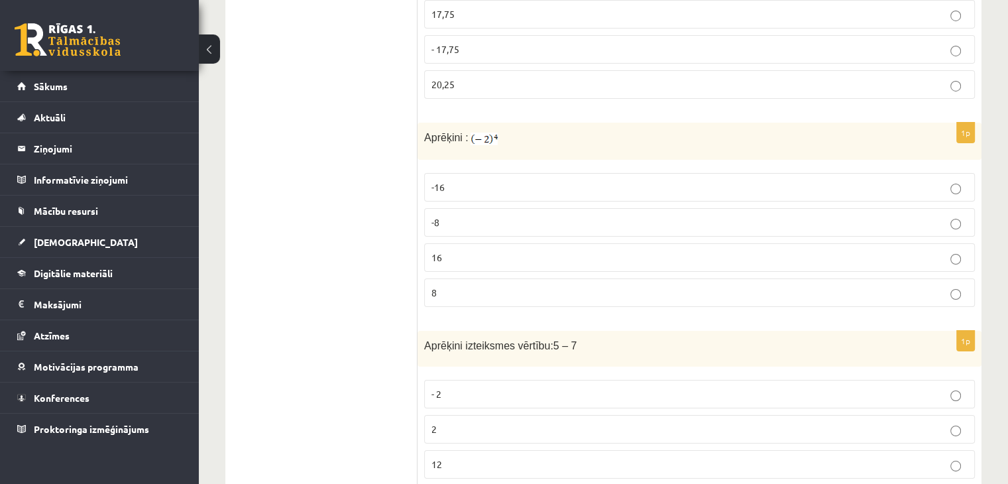
scroll to position [4746, 0]
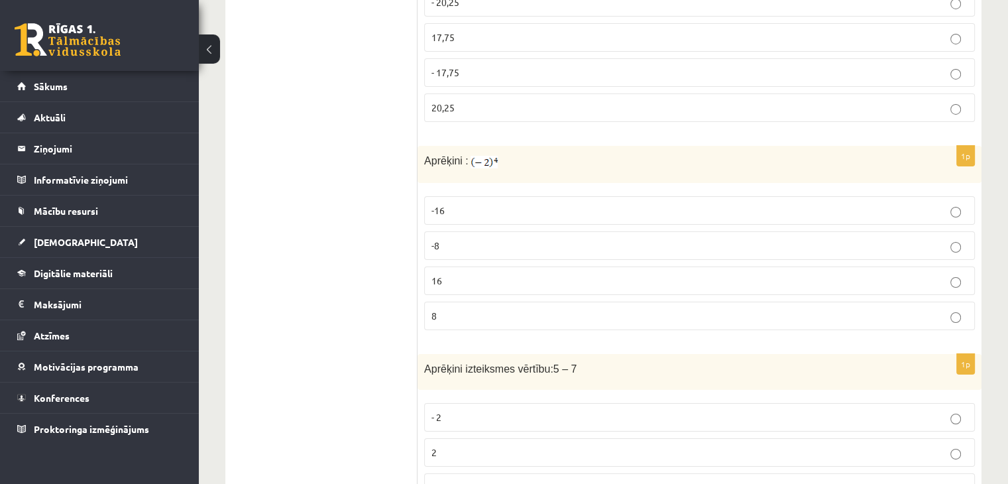
click at [451, 203] on p "-16" at bounding box center [699, 210] width 536 height 14
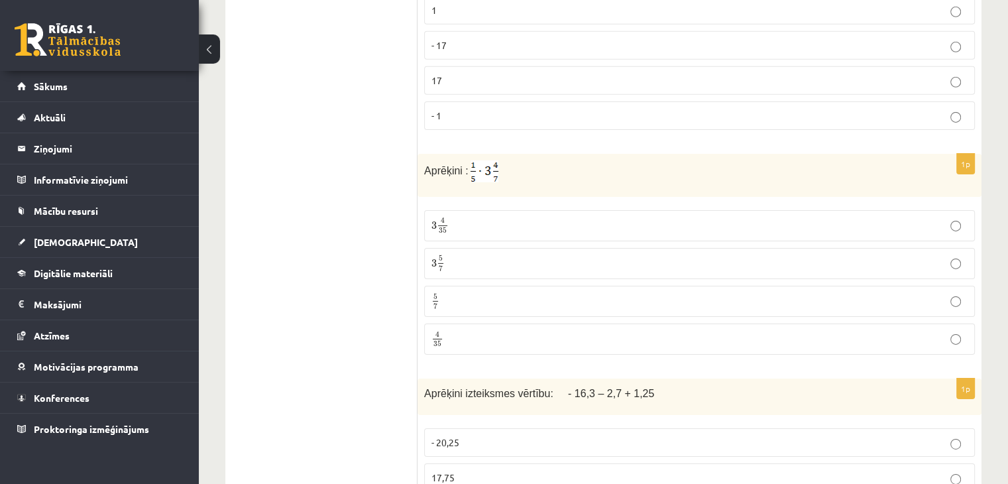
scroll to position [4349, 0]
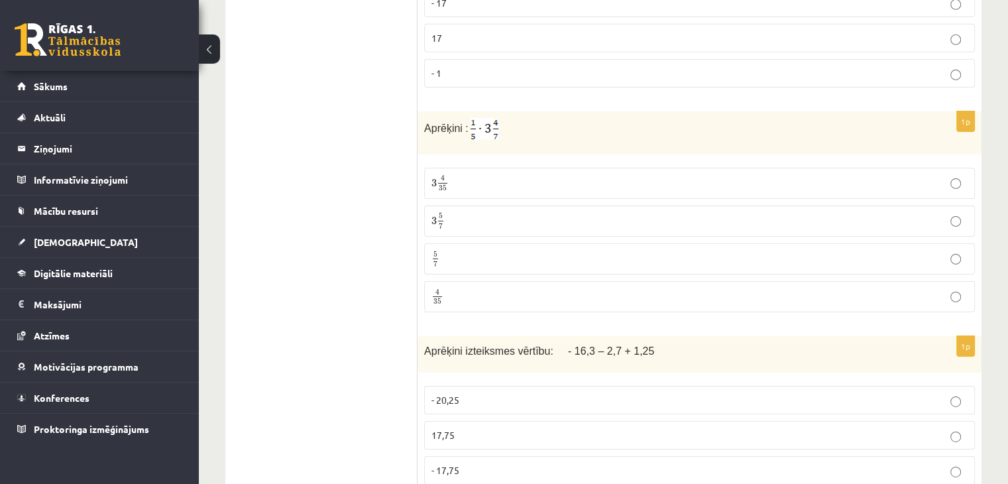
click at [433, 170] on label "3 4 35 3 4 35" at bounding box center [699, 183] width 551 height 31
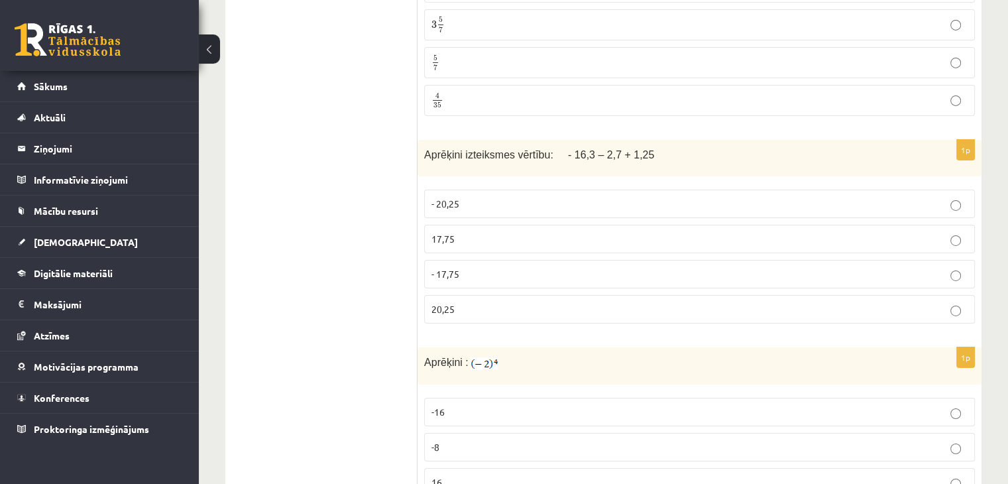
scroll to position [4547, 0]
drag, startPoint x: 421, startPoint y: 125, endPoint x: 463, endPoint y: 191, distance: 78.7
click at [427, 146] on span "Aprēķini izteiksmes vērtību: - 16,3 – 2,7 + 1,25" at bounding box center [539, 151] width 230 height 11
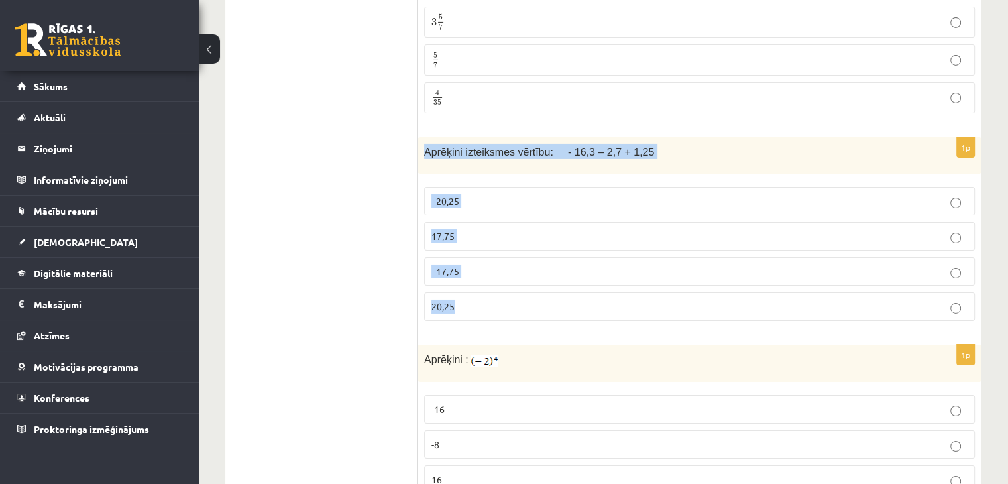
drag, startPoint x: 425, startPoint y: 125, endPoint x: 476, endPoint y: 272, distance: 155.7
click at [476, 272] on div "1p Aprēķini izteiksmes vērtību: - 16,3 – 2,7 + 1,25 - 20,25 17,75 - 17,75 20,25" at bounding box center [699, 234] width 564 height 194
copy div "Aprēķini izteiksmes vērtību: - 16,3 – 2,7 + 1,25 - 20,25 17,75 - 17,75 20,25"
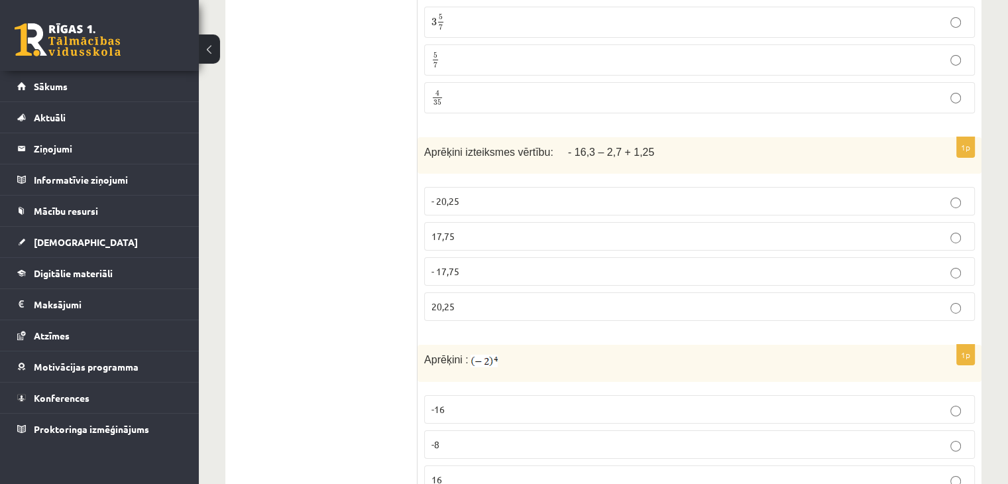
click at [443, 265] on span "- 17,75" at bounding box center [445, 271] width 28 height 12
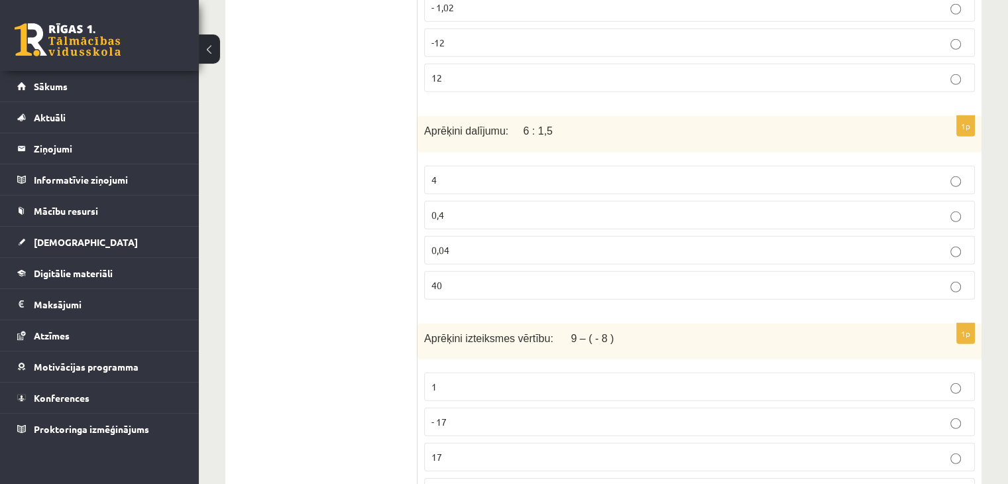
drag, startPoint x: 410, startPoint y: 157, endPoint x: 466, endPoint y: 174, distance: 58.9
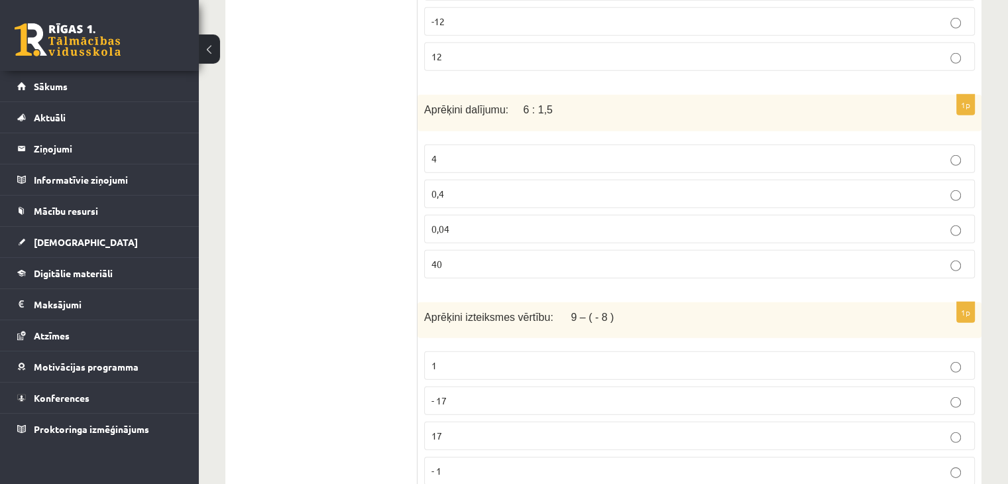
scroll to position [3951, 0]
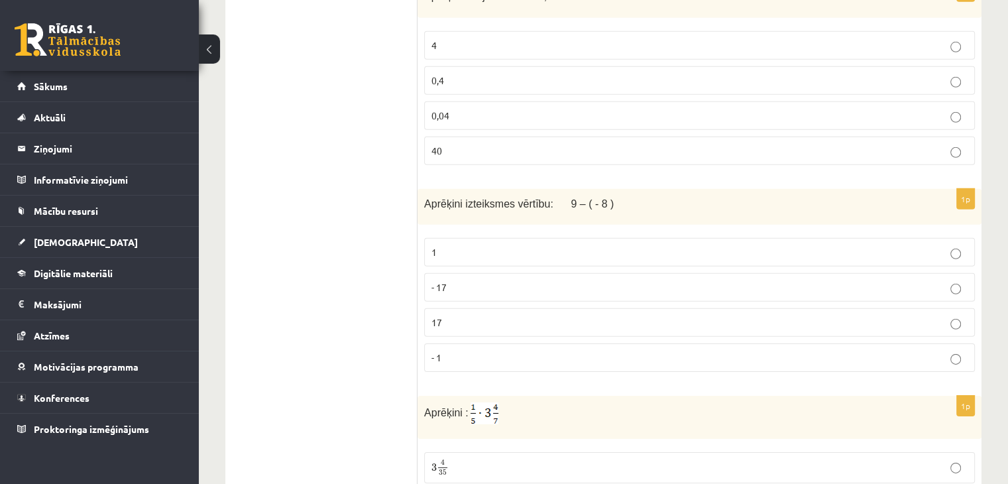
scroll to position [4084, 0]
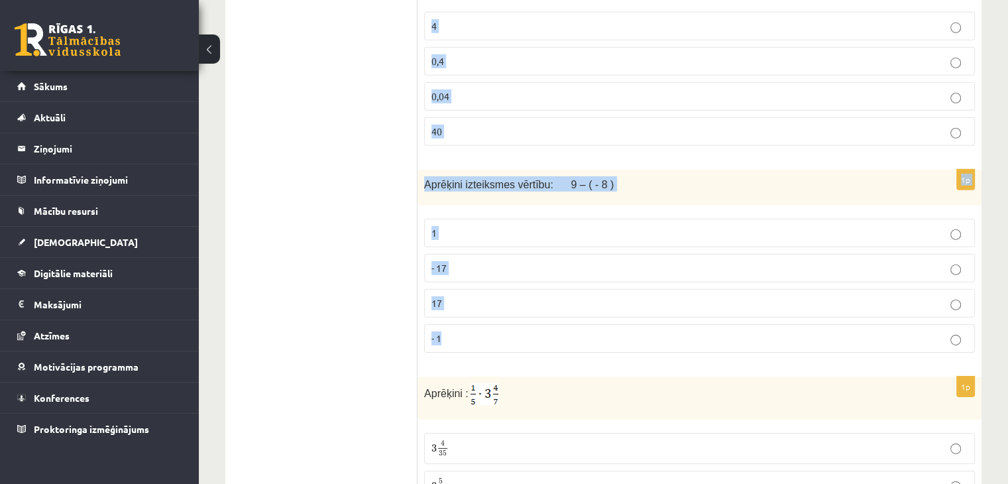
drag, startPoint x: 421, startPoint y: 88, endPoint x: 559, endPoint y: 311, distance: 262.4
copy form "Aprēķini dalījumu: 6 : 1,5 4 0,4 0,04 40 1p Aprēķini izteiksmes vērtību: 9 – ( …"
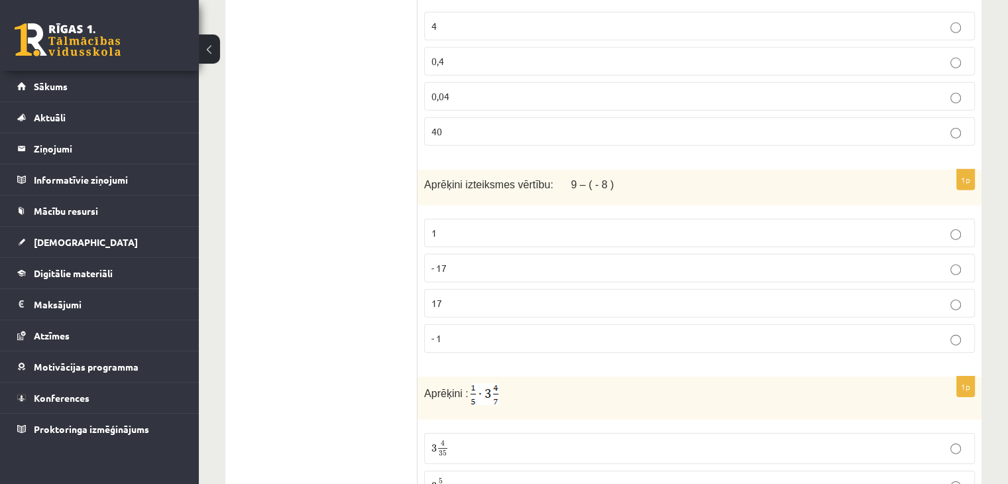
click at [451, 296] on p "17" at bounding box center [699, 303] width 536 height 14
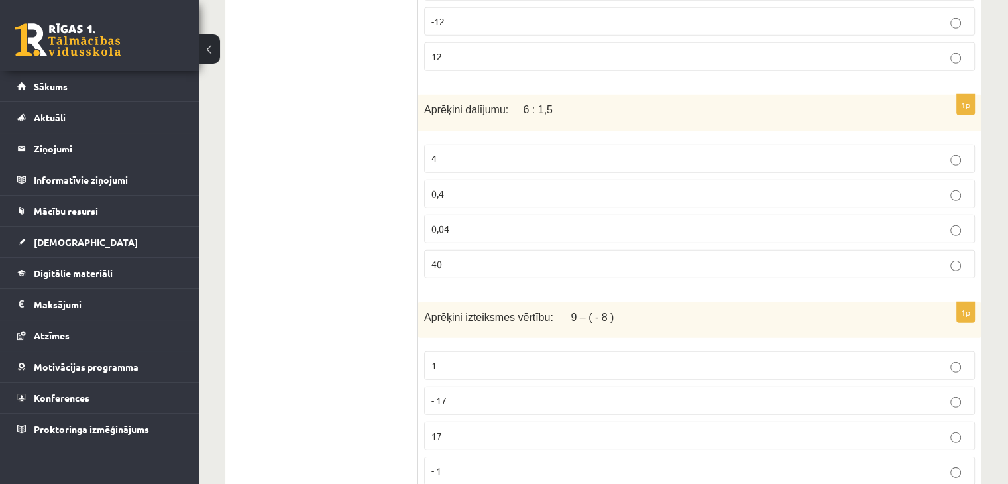
click at [440, 152] on p "4" at bounding box center [699, 159] width 536 height 14
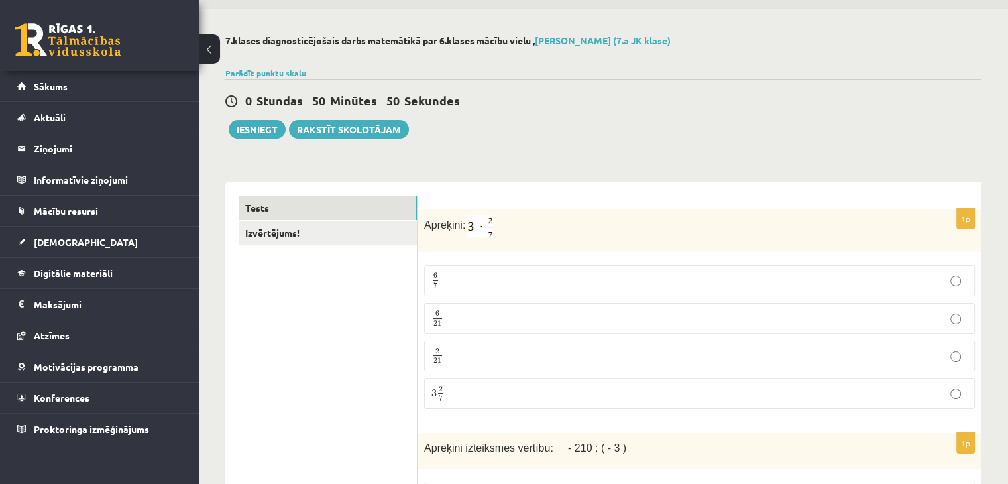
scroll to position [66, 0]
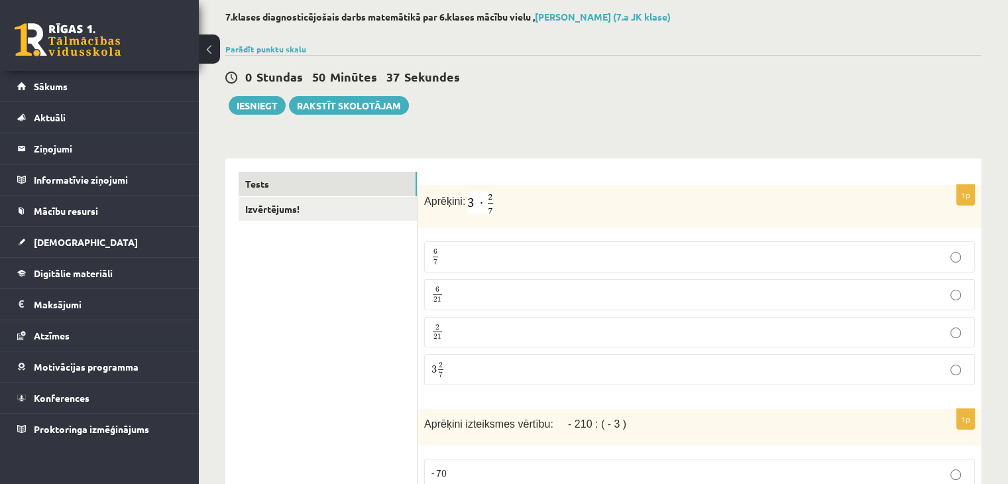
click at [501, 245] on label "6 7 6 7" at bounding box center [699, 256] width 551 height 31
click at [334, 209] on link "Izvērtējums!" at bounding box center [328, 209] width 178 height 25
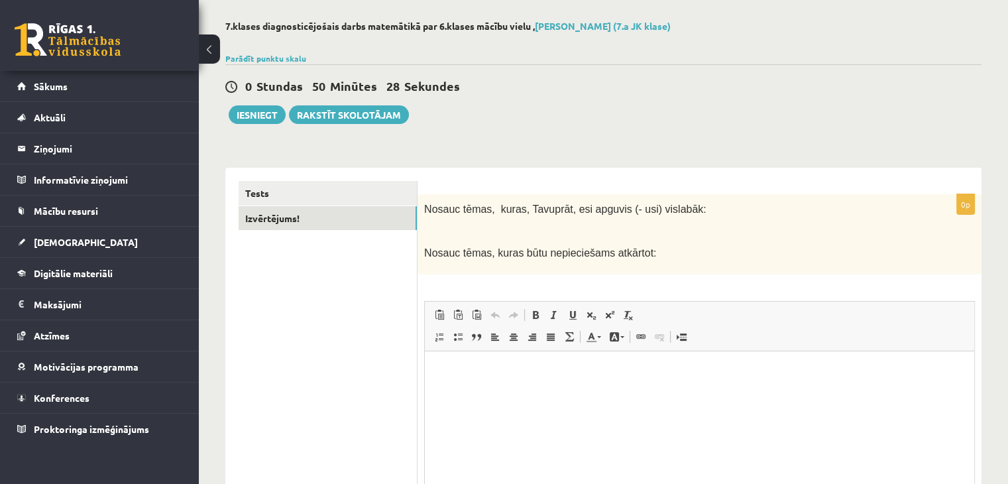
scroll to position [0, 0]
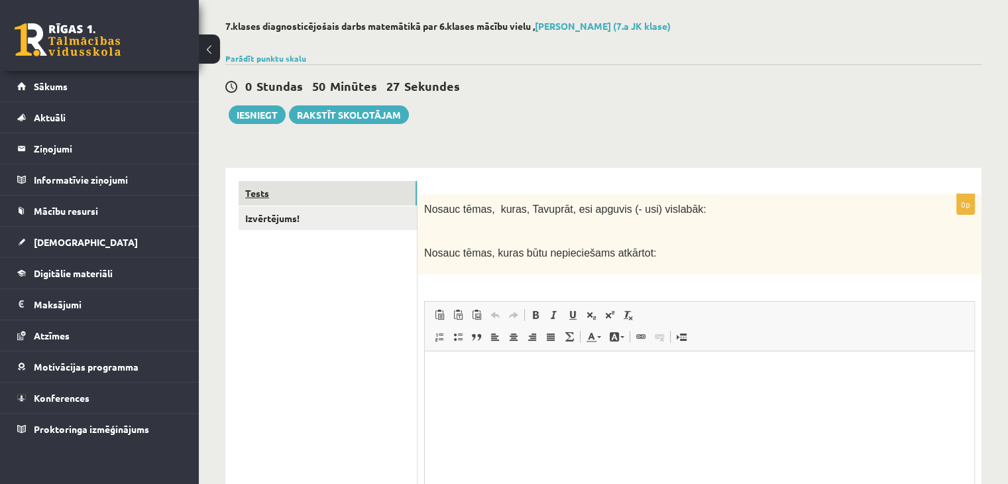
click at [316, 197] on link "Tests" at bounding box center [328, 193] width 178 height 25
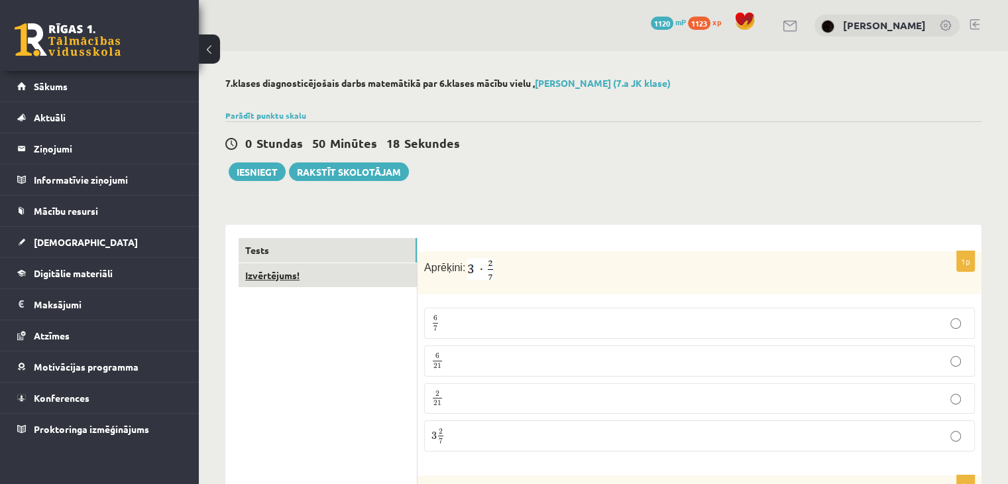
click at [334, 283] on link "Izvērtējums!" at bounding box center [328, 275] width 178 height 25
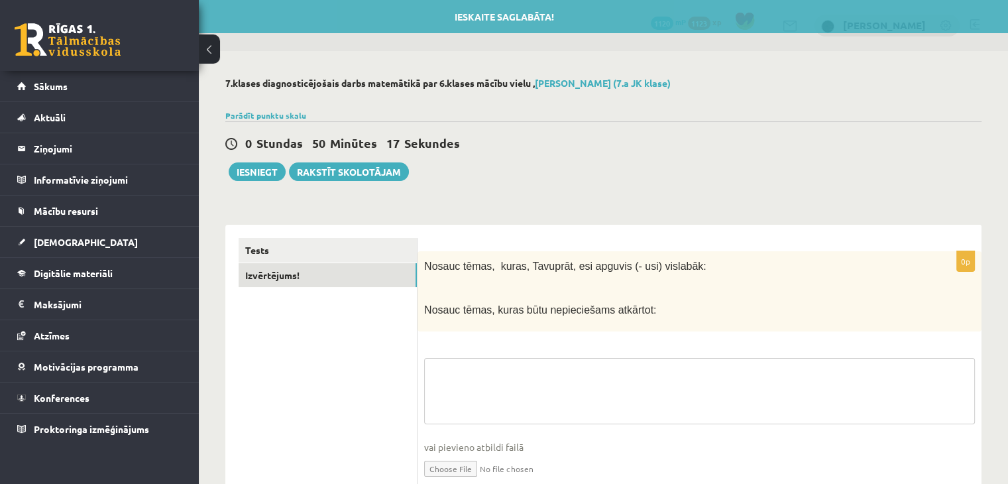
click at [524, 371] on textarea at bounding box center [699, 391] width 551 height 66
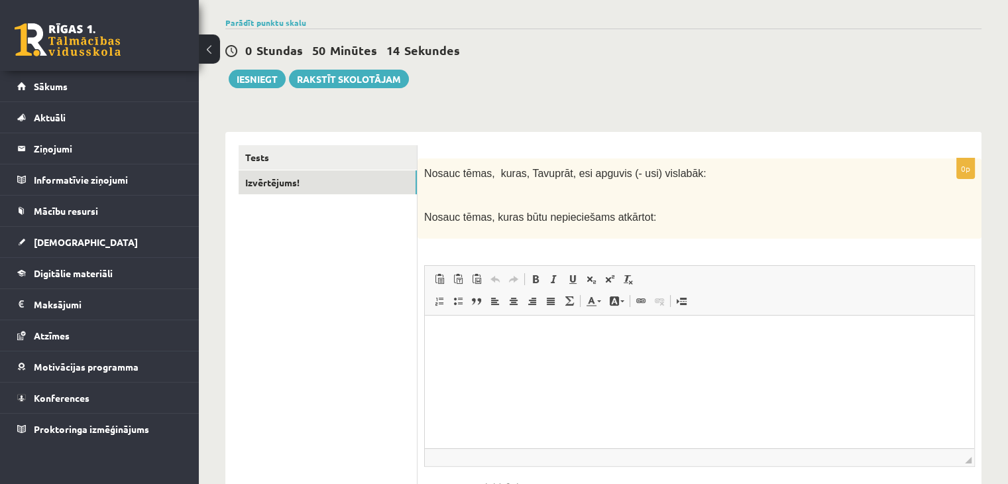
scroll to position [133, 0]
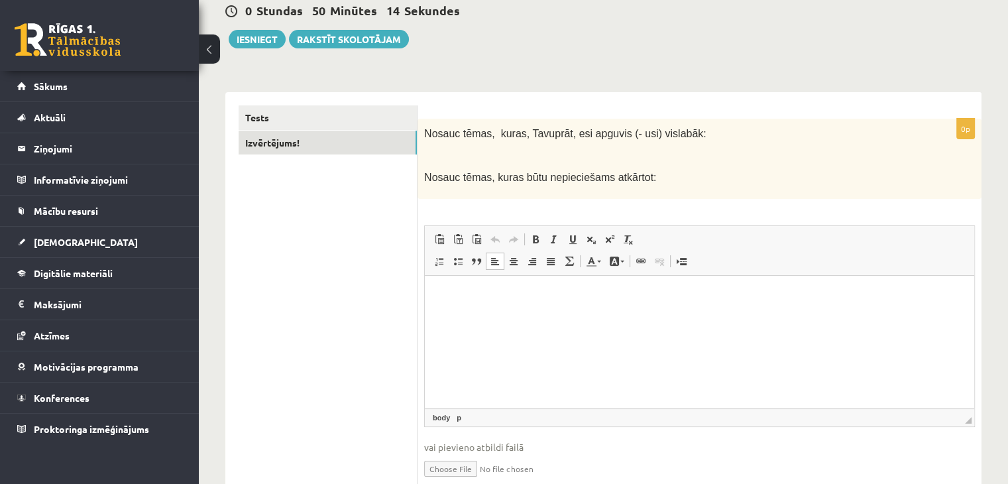
click at [488, 313] on html at bounding box center [699, 295] width 549 height 40
click at [360, 99] on div "Tests Izvērtējums!" at bounding box center [321, 303] width 192 height 422
click at [349, 114] on link "Tests" at bounding box center [328, 117] width 178 height 25
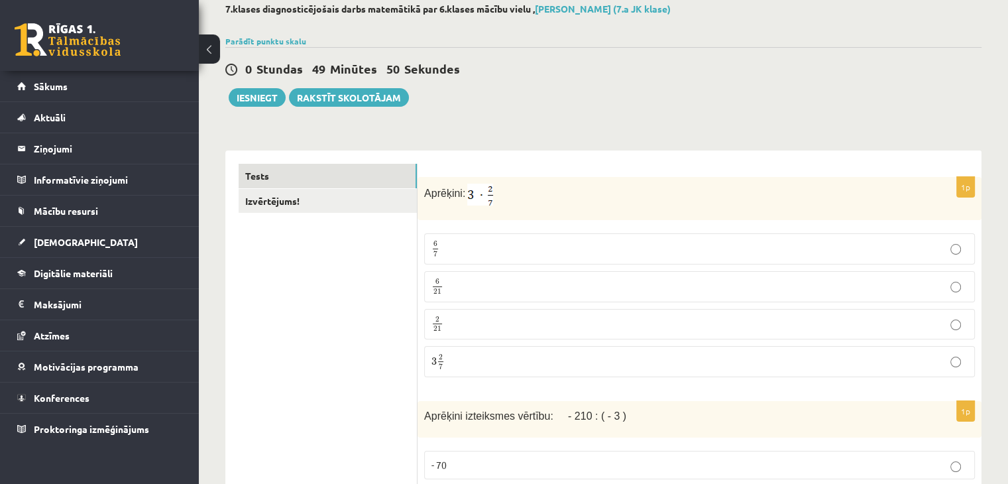
scroll to position [66, 0]
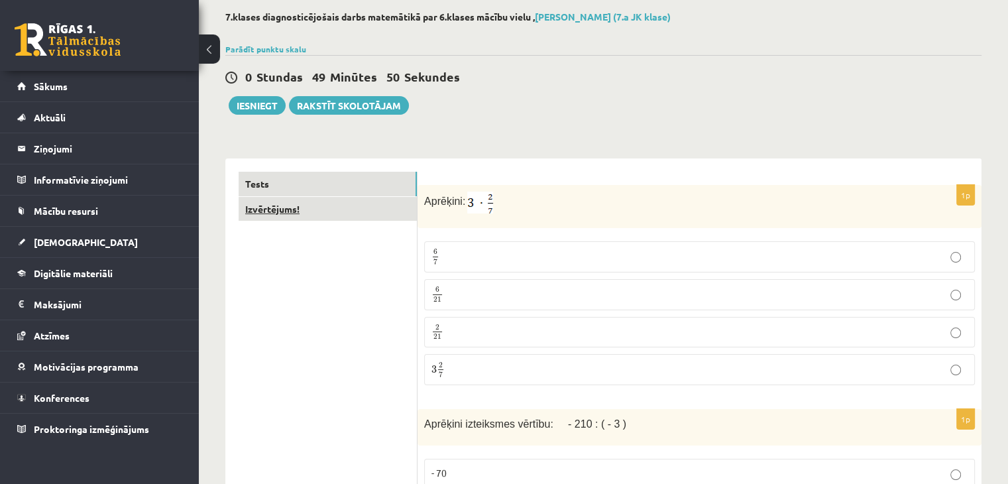
click at [276, 217] on link "Izvērtējums!" at bounding box center [328, 209] width 178 height 25
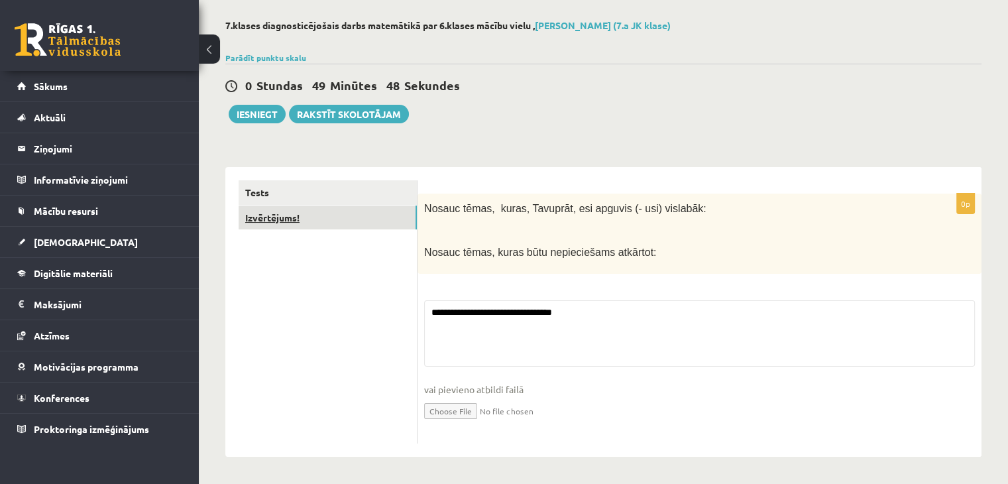
scroll to position [58, 0]
click at [632, 316] on textarea "**********" at bounding box center [699, 333] width 551 height 66
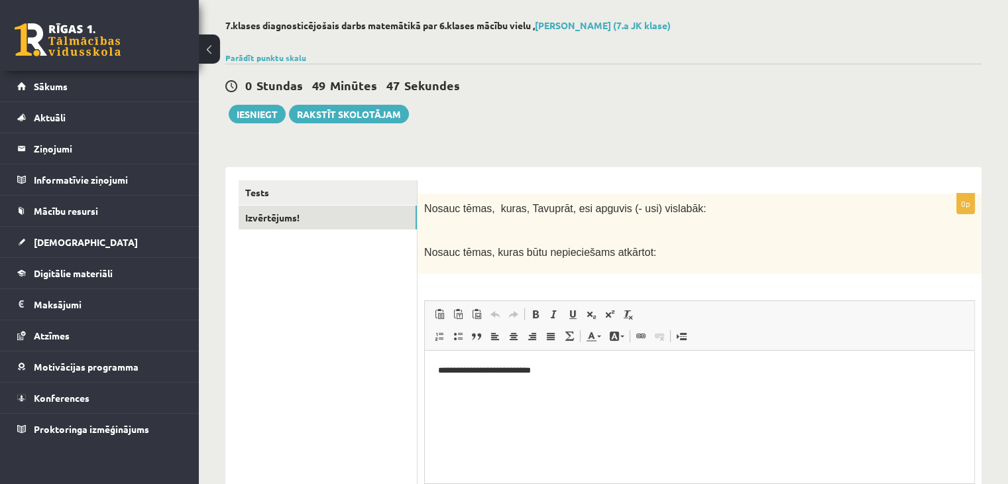
scroll to position [0, 0]
click at [610, 370] on p "**********" at bounding box center [699, 370] width 523 height 14
click at [262, 105] on button "Iesniegt" at bounding box center [257, 114] width 57 height 19
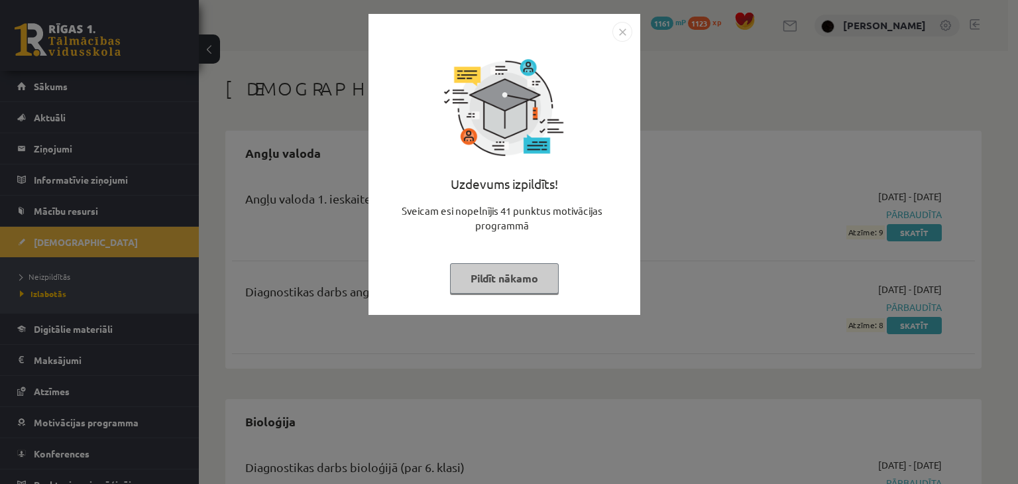
click at [358, 269] on div "Uzdevums izpildīts! Sveicam esi nopelnījis 41 punktus motivācijas programmā Pil…" at bounding box center [509, 242] width 1018 height 484
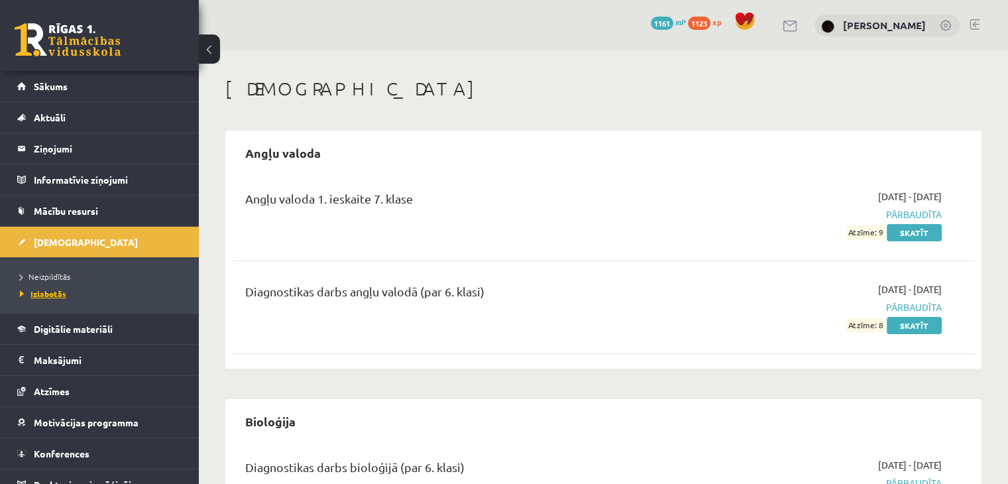
click at [48, 294] on span "Izlabotās" at bounding box center [43, 293] width 46 height 11
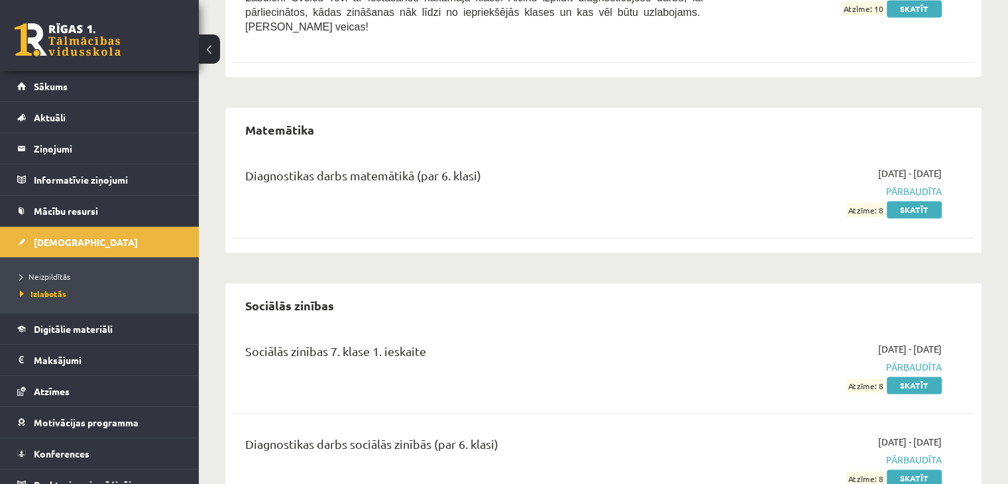
scroll to position [1789, 0]
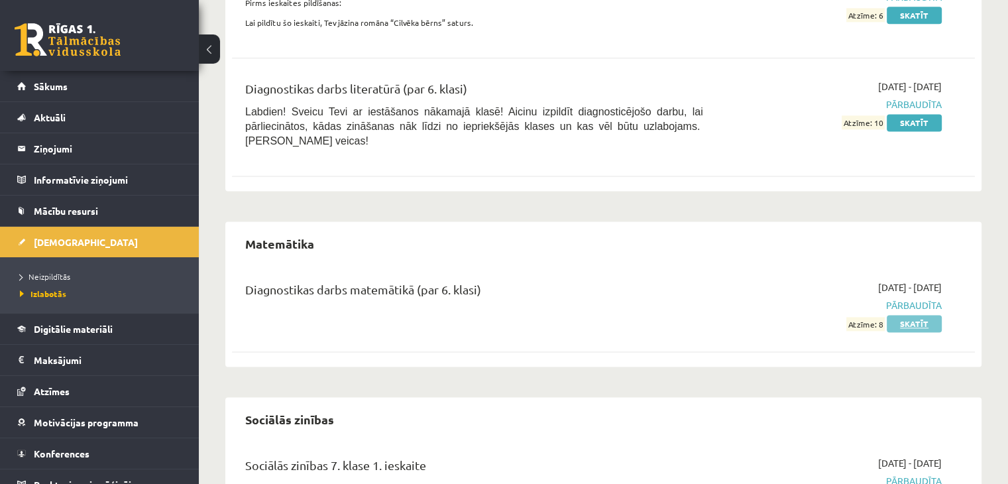
click at [926, 315] on link "Skatīt" at bounding box center [913, 323] width 55 height 17
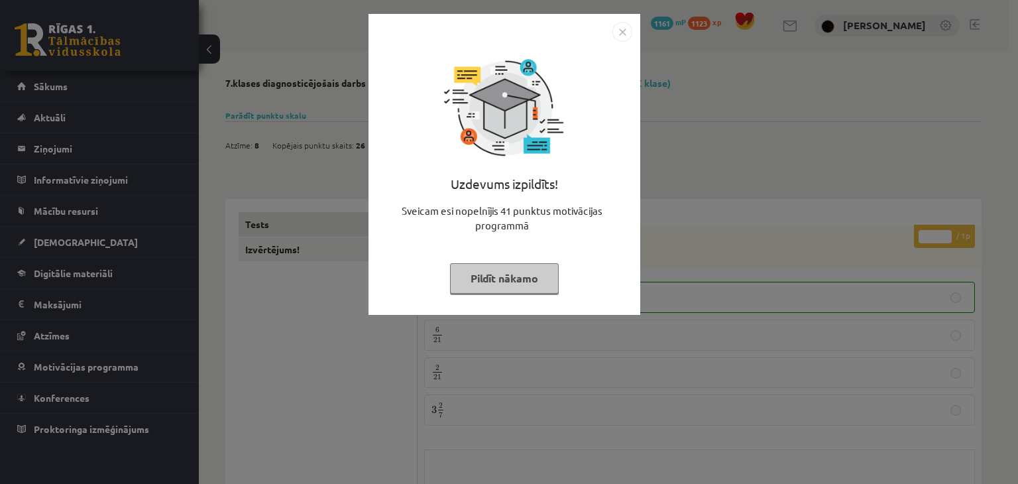
click at [682, 172] on div "Uzdevums izpildīts! Sveicam esi nopelnījis 41 punktus motivācijas programmā Pil…" at bounding box center [509, 242] width 1018 height 484
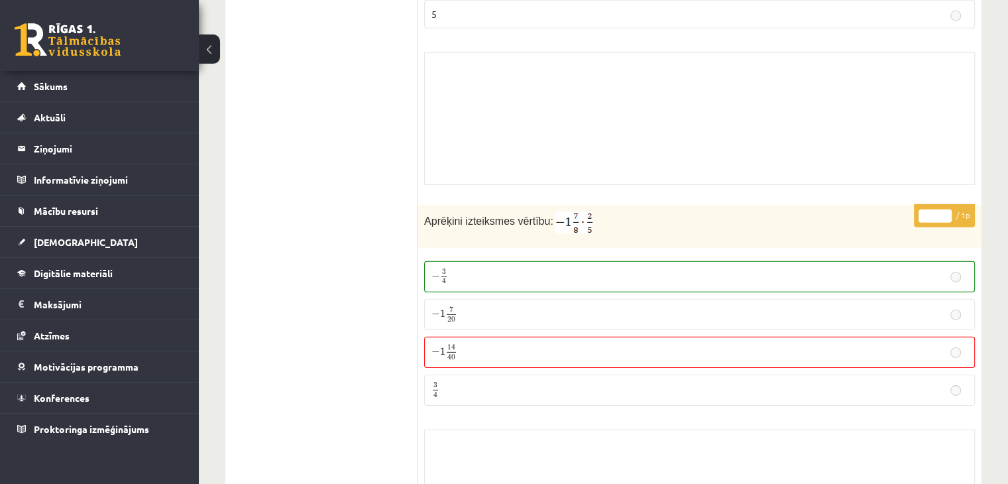
scroll to position [9159, 0]
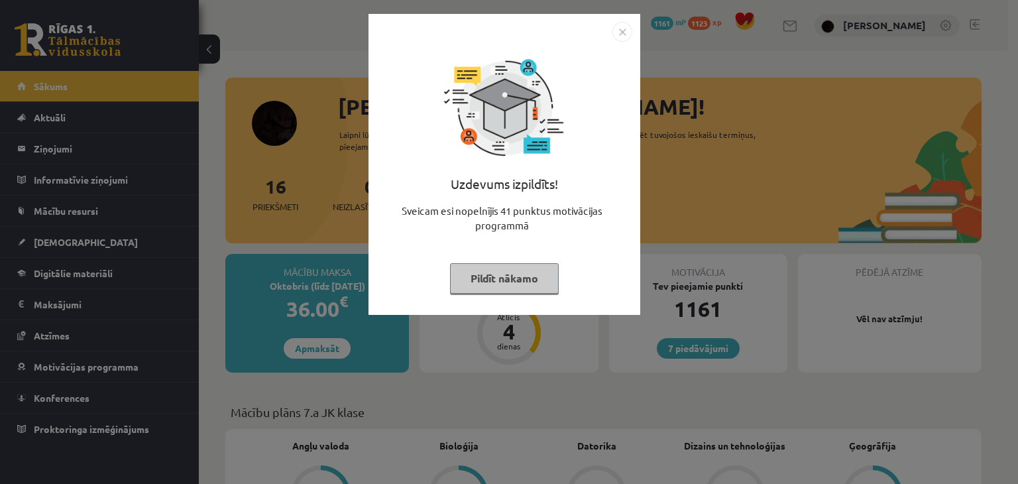
click at [330, 326] on div "Uzdevums izpildīts! Sveicam esi nopelnījis 41 punktus motivācijas programmā Pil…" at bounding box center [509, 242] width 1018 height 484
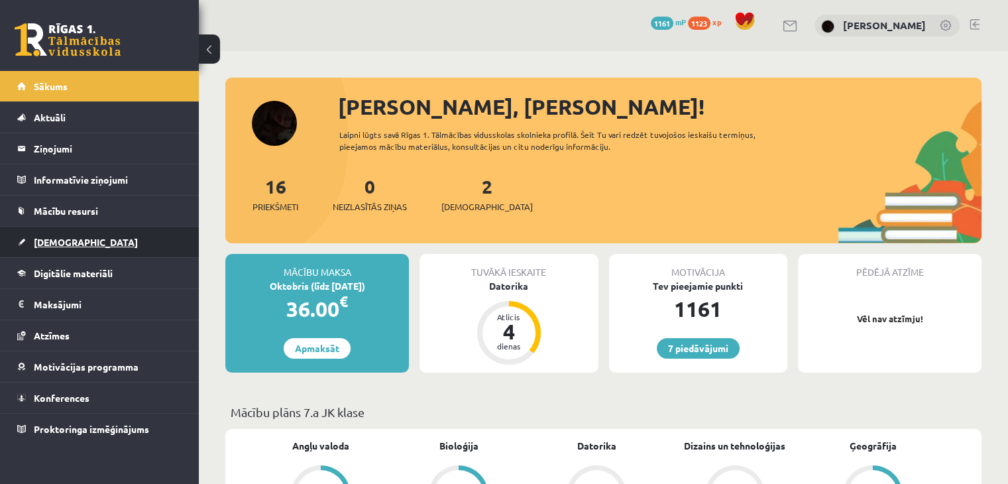
click at [136, 237] on link "[DEMOGRAPHIC_DATA]" at bounding box center [99, 242] width 165 height 30
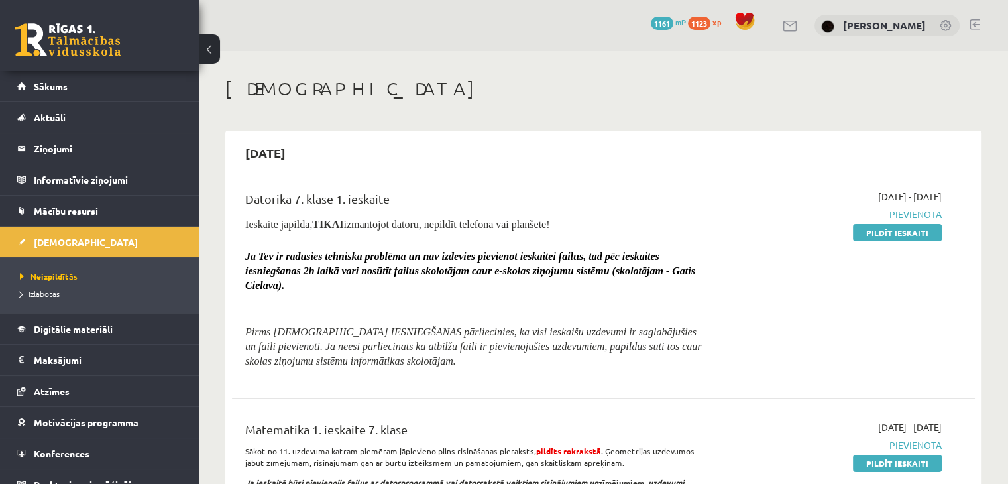
drag, startPoint x: 914, startPoint y: 463, endPoint x: 623, endPoint y: 70, distance: 489.3
click at [914, 462] on link "Pildīt ieskaiti" at bounding box center [897, 462] width 89 height 17
click at [882, 239] on link "Pildīt ieskaiti" at bounding box center [897, 232] width 89 height 17
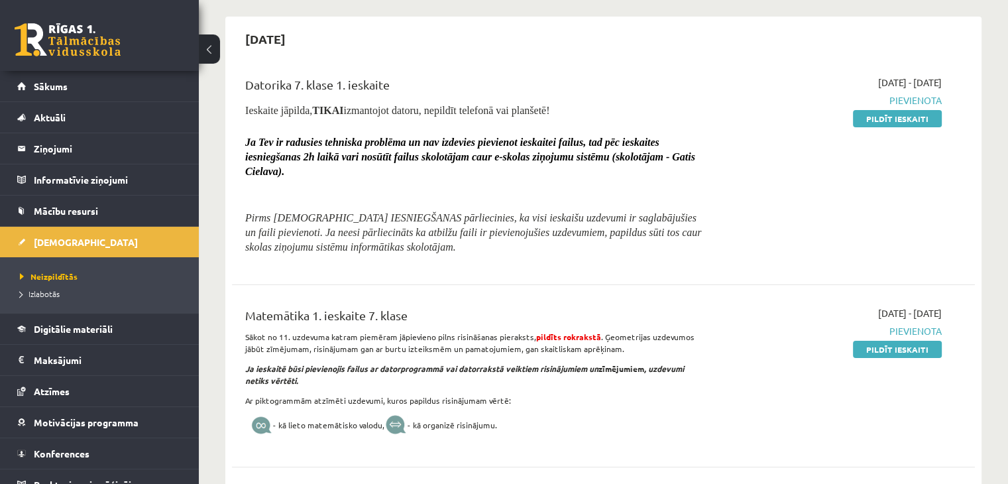
scroll to position [133, 0]
